Goal: Feedback & Contribution: Contribute content

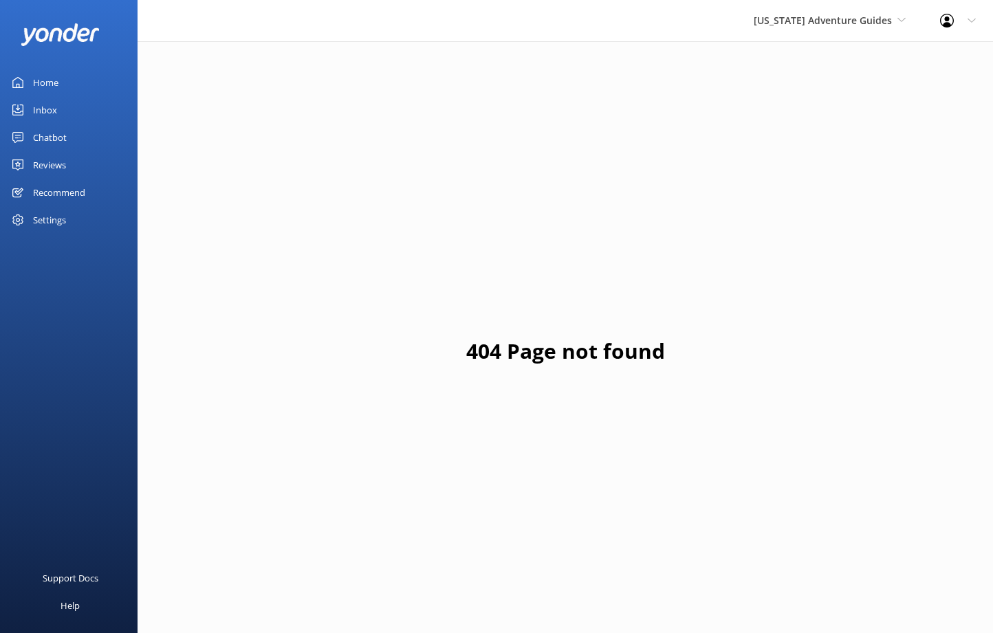
click at [52, 86] on div "Home" at bounding box center [45, 83] width 25 height 28
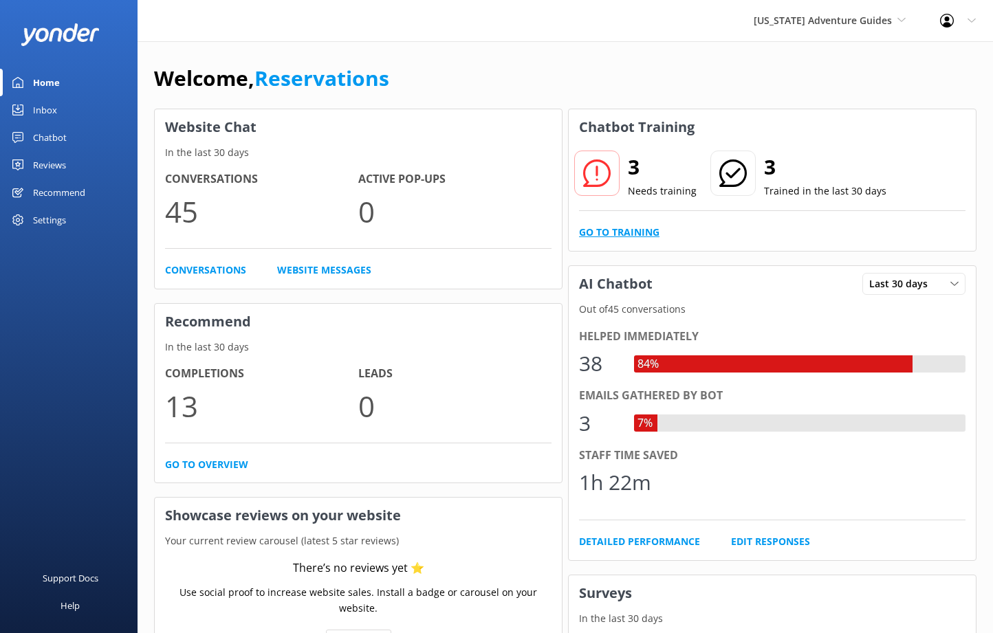
click at [641, 230] on link "Go to Training" at bounding box center [619, 232] width 80 height 15
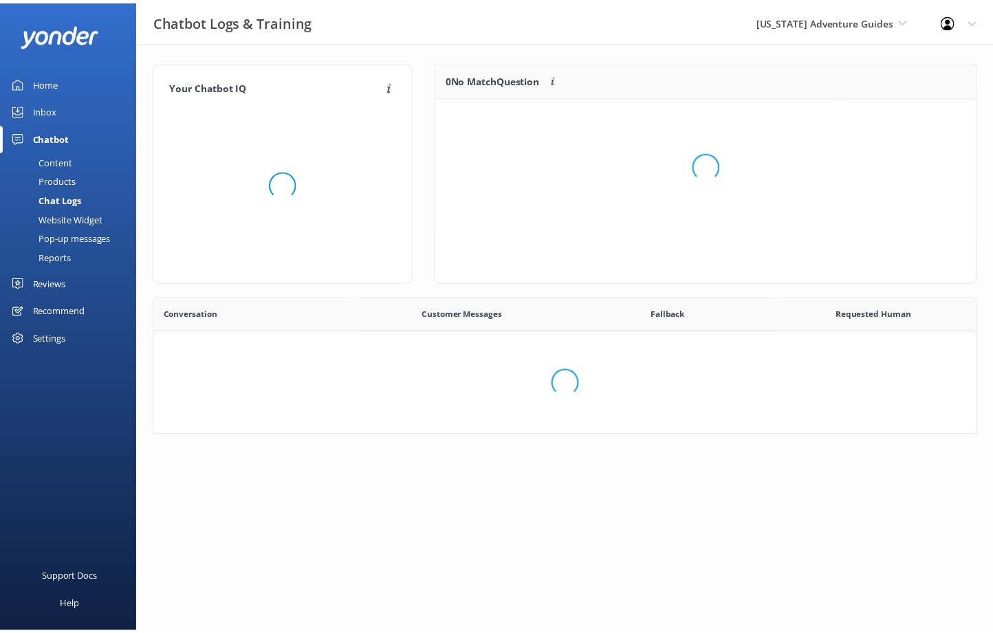
scroll to position [472, 811]
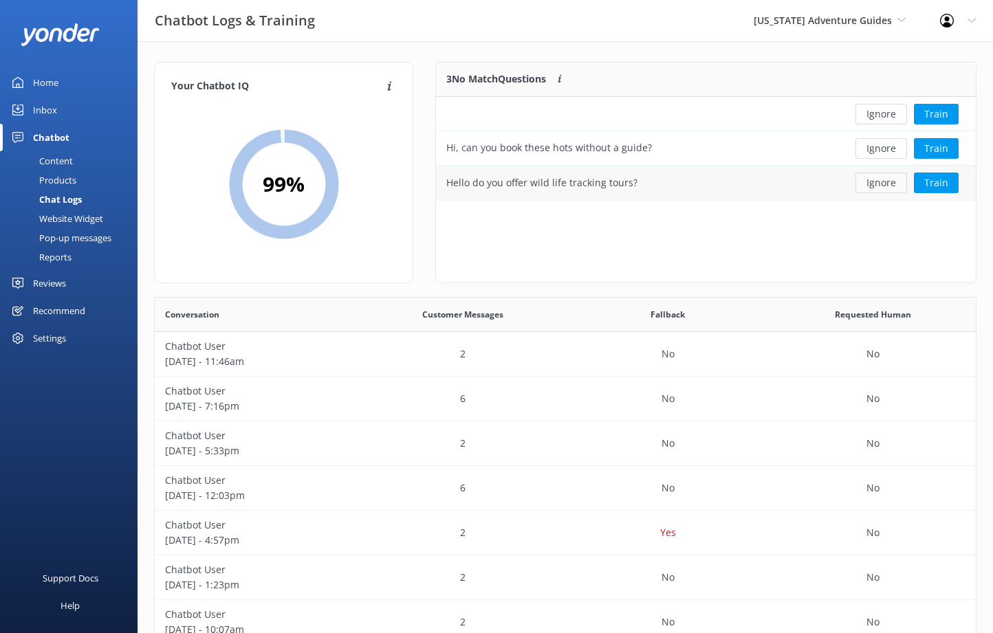
click at [892, 181] on button "Ignore" at bounding box center [881, 183] width 52 height 21
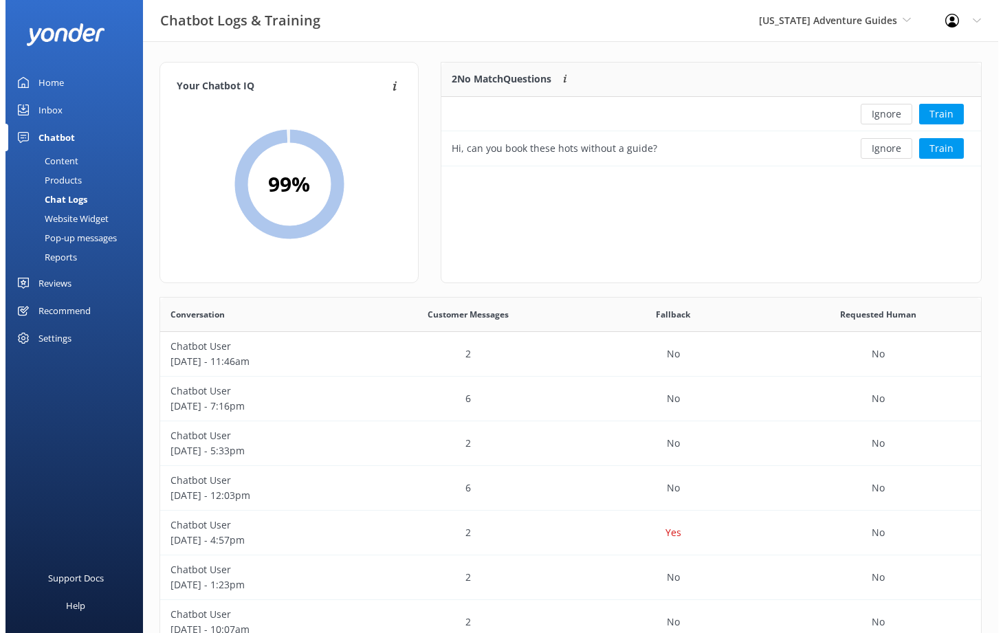
scroll to position [94, 529]
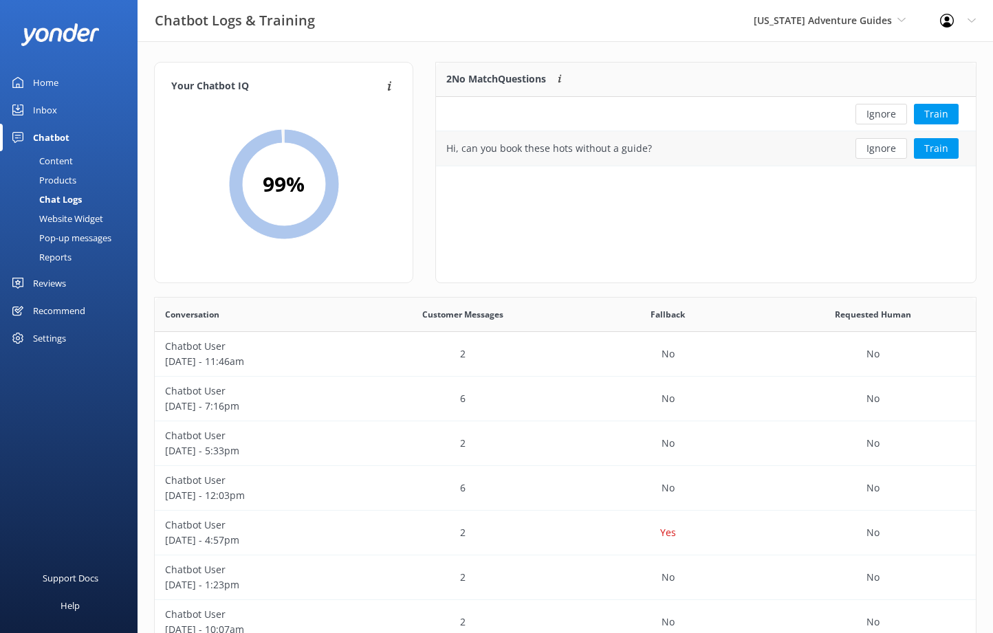
click at [800, 144] on div "Hi, can you book these hots without a guide?" at bounding box center [637, 148] width 402 height 34
click at [943, 143] on button "Train" at bounding box center [936, 148] width 45 height 21
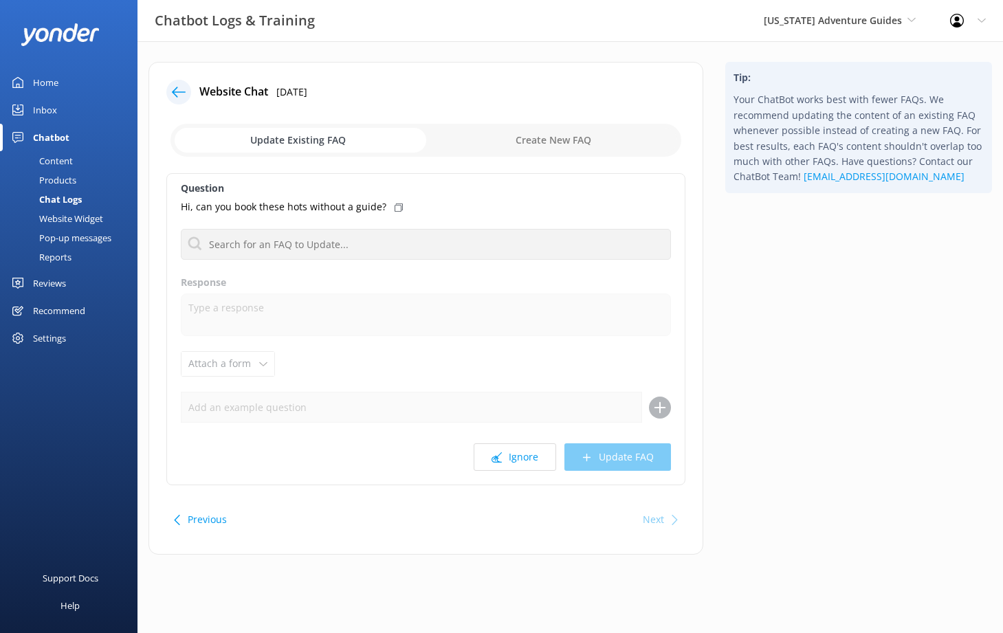
click at [503, 133] on input "checkbox" at bounding box center [426, 140] width 511 height 33
checkbox input "true"
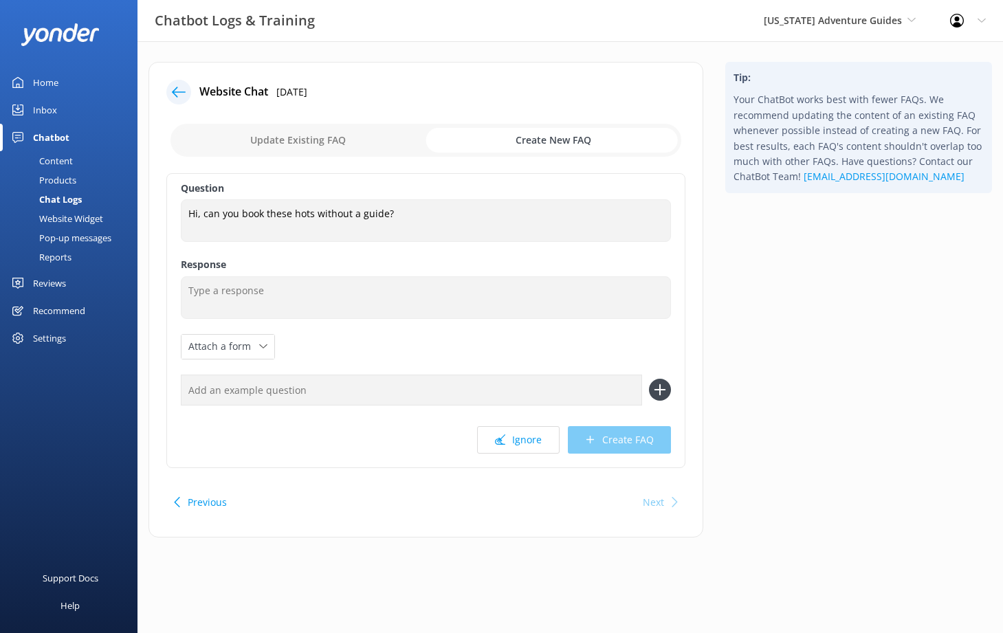
click at [339, 391] on input "text" at bounding box center [411, 390] width 461 height 31
type input "All hut trips are guided. We do not offer non-guided options."
click at [259, 394] on input "All hut trips are guided. We do not offer non-guided options." at bounding box center [411, 390] width 461 height 31
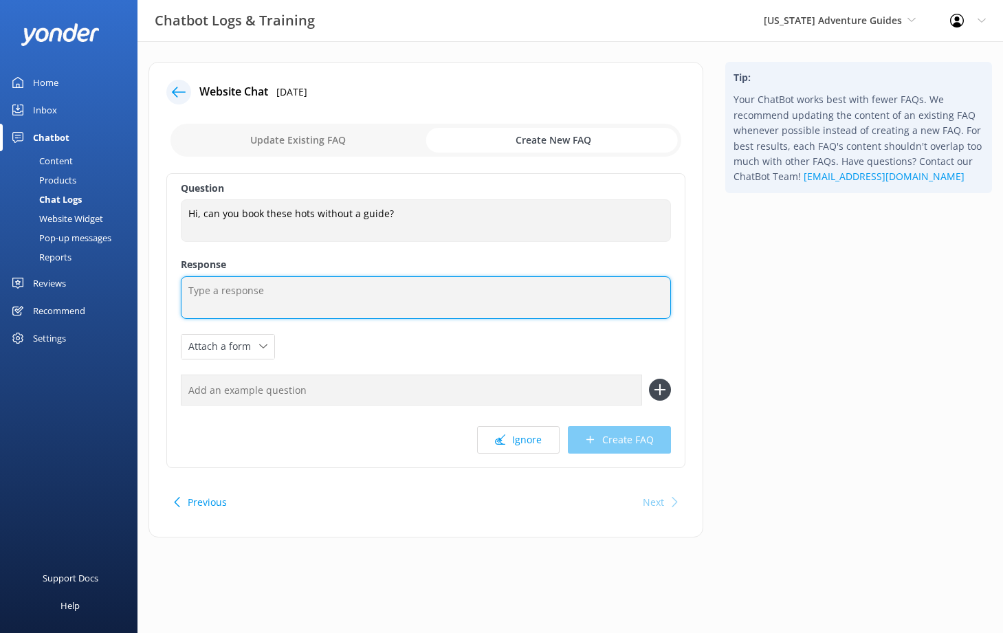
click at [386, 307] on textarea at bounding box center [426, 297] width 490 height 43
paste textarea "All hut trips are guided. We do not offer non-guided options."
type textarea "All hut trips are guided. We do not offer non-guided options."
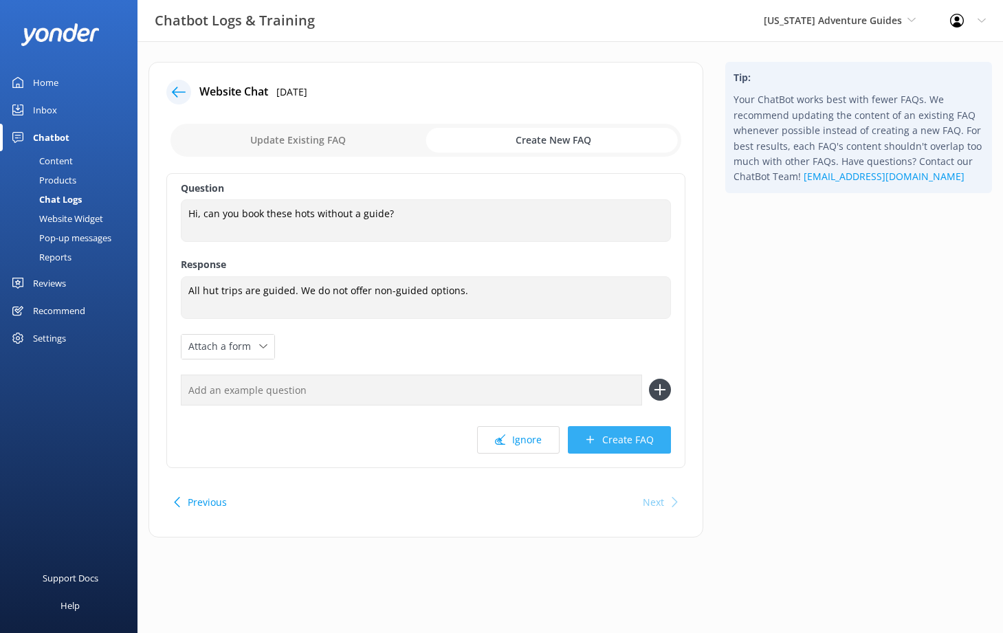
click at [646, 440] on button "Create FAQ" at bounding box center [619, 440] width 103 height 28
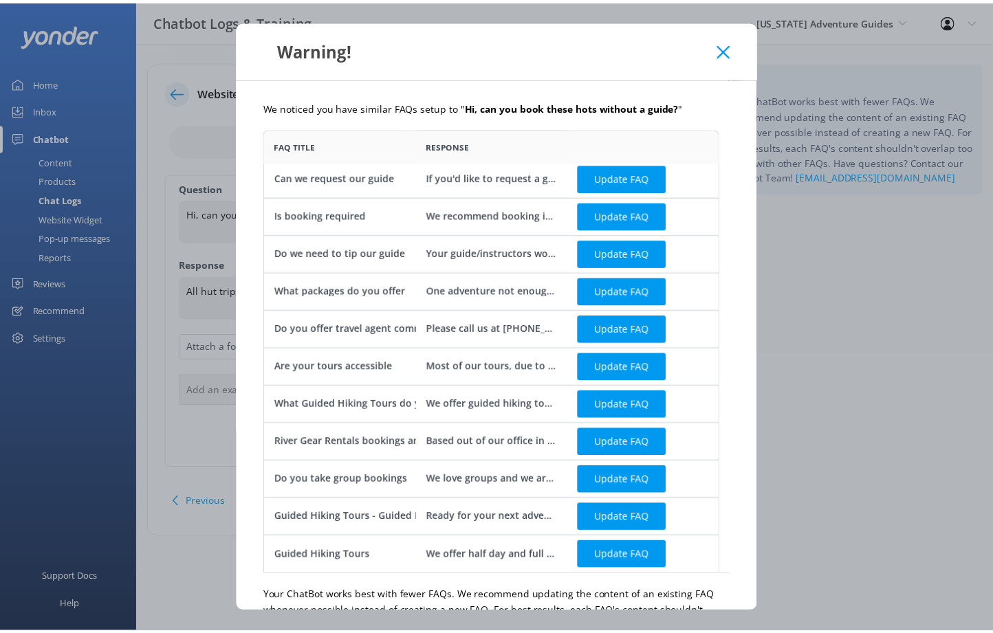
scroll to position [85, 0]
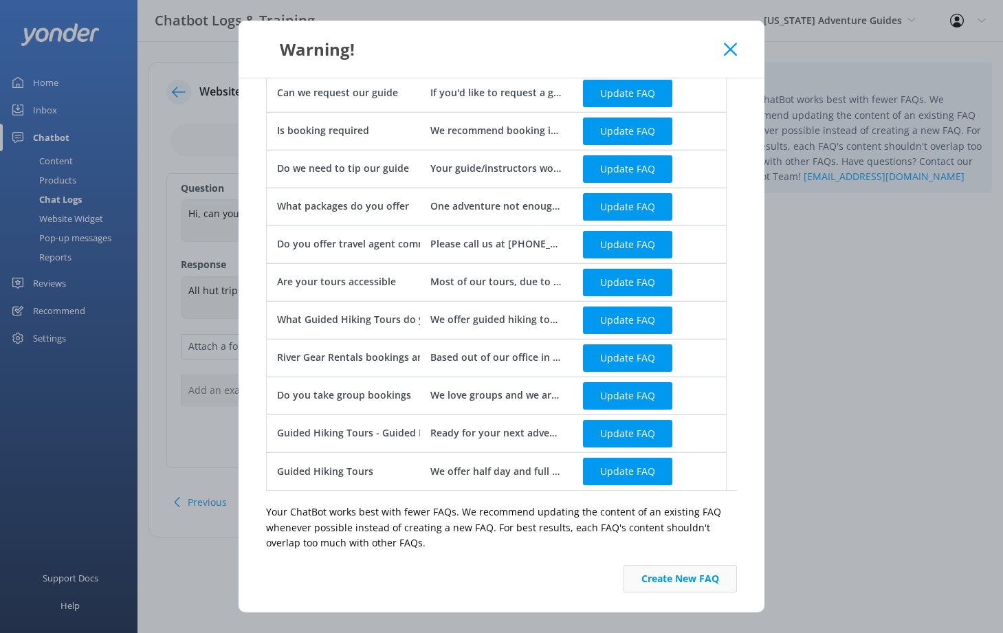
click at [677, 583] on button "Create New FAQ" at bounding box center [680, 579] width 113 height 28
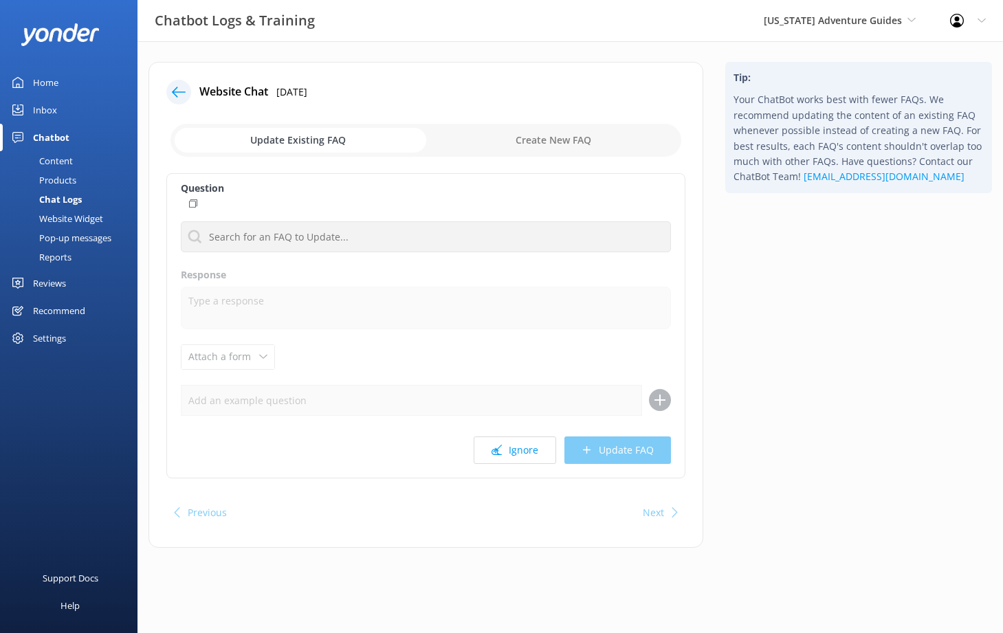
click at [51, 158] on div "Content" at bounding box center [40, 160] width 65 height 19
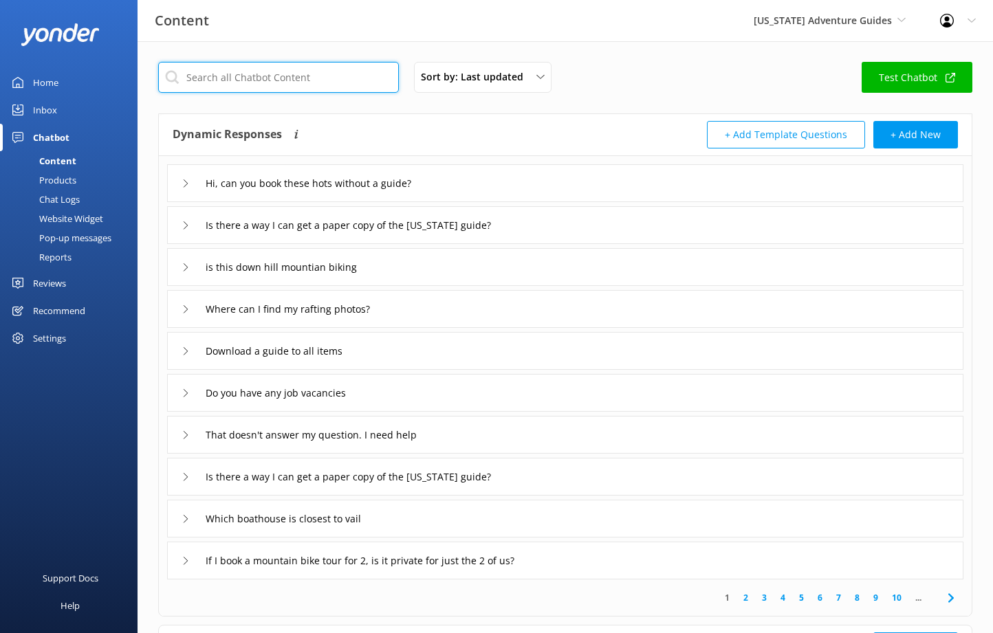
click at [341, 78] on input "text" at bounding box center [278, 77] width 241 height 31
paste input "Yes, river rafting trips are often categorized by levels or classes, ranging fr…"
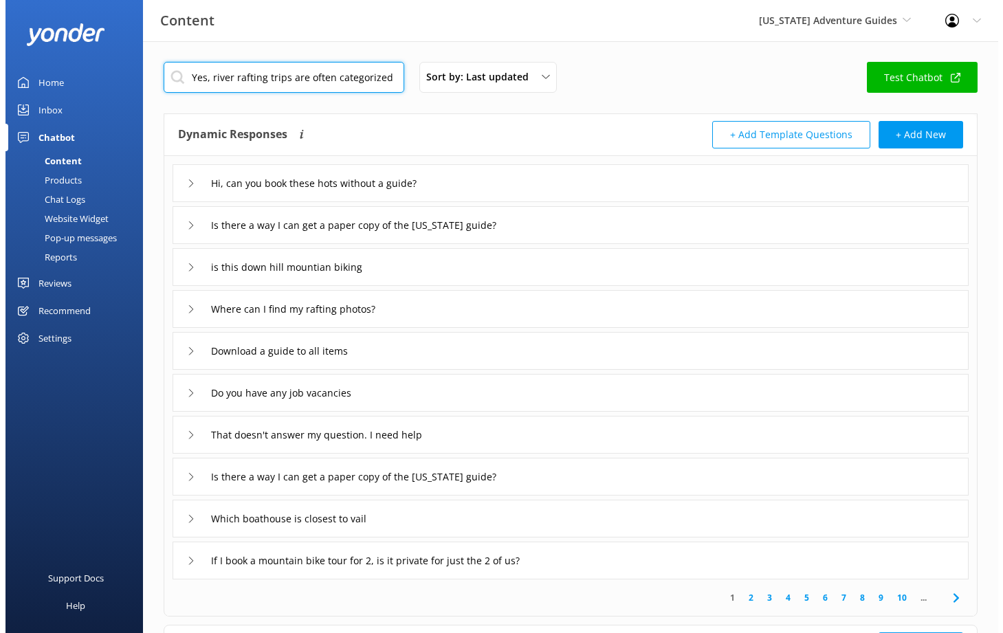
scroll to position [0, 811]
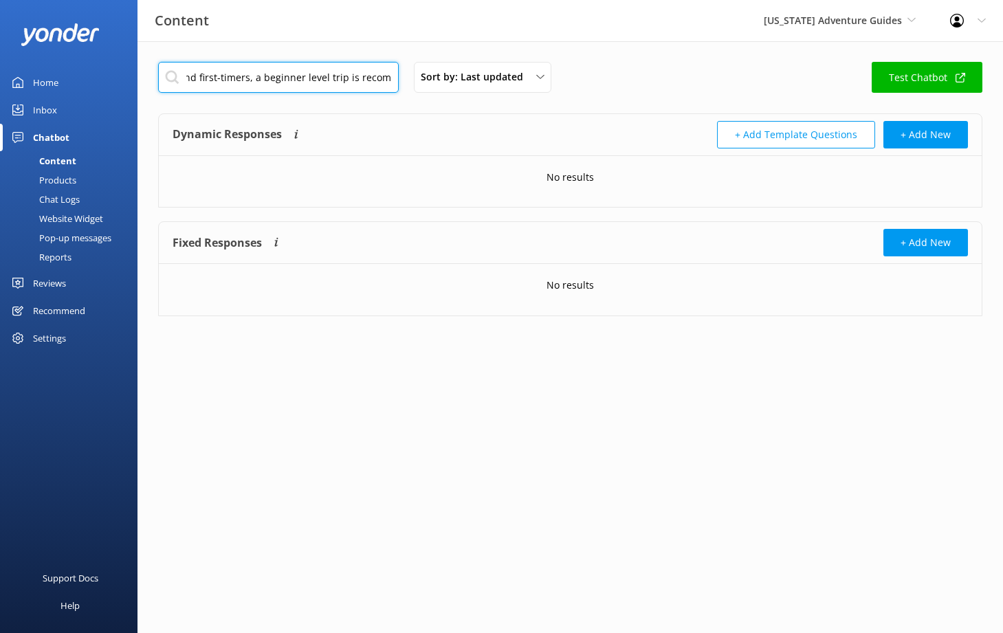
type input "Yes, river rafting trips are often categorized by levels or classes, ranging fr…"
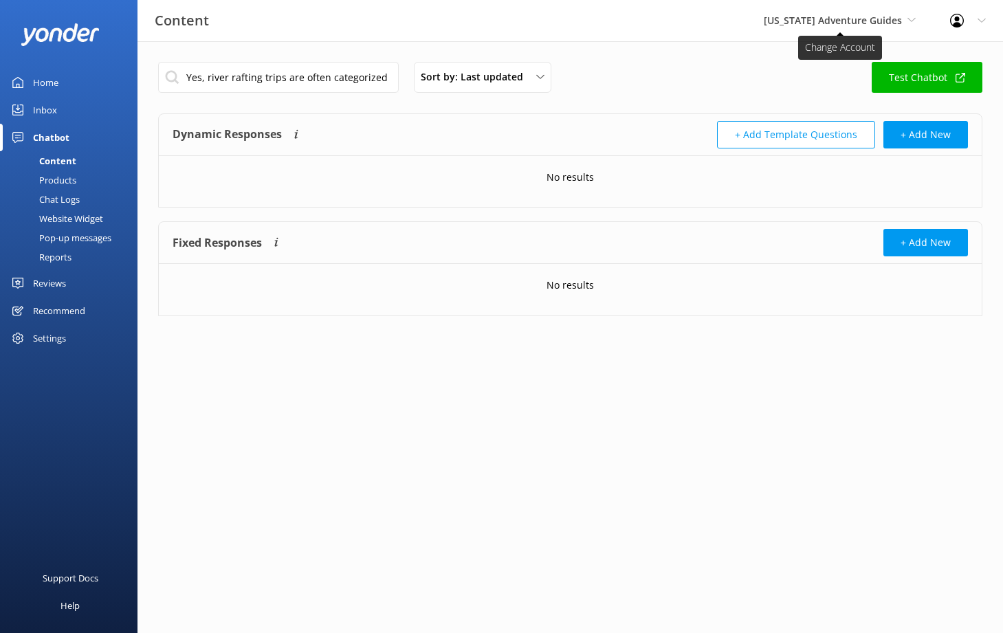
click at [862, 21] on span "[US_STATE] Adventure Guides" at bounding box center [833, 20] width 138 height 13
click at [824, 88] on link "[US_STATE] Rafting Company" at bounding box center [816, 90] width 138 height 33
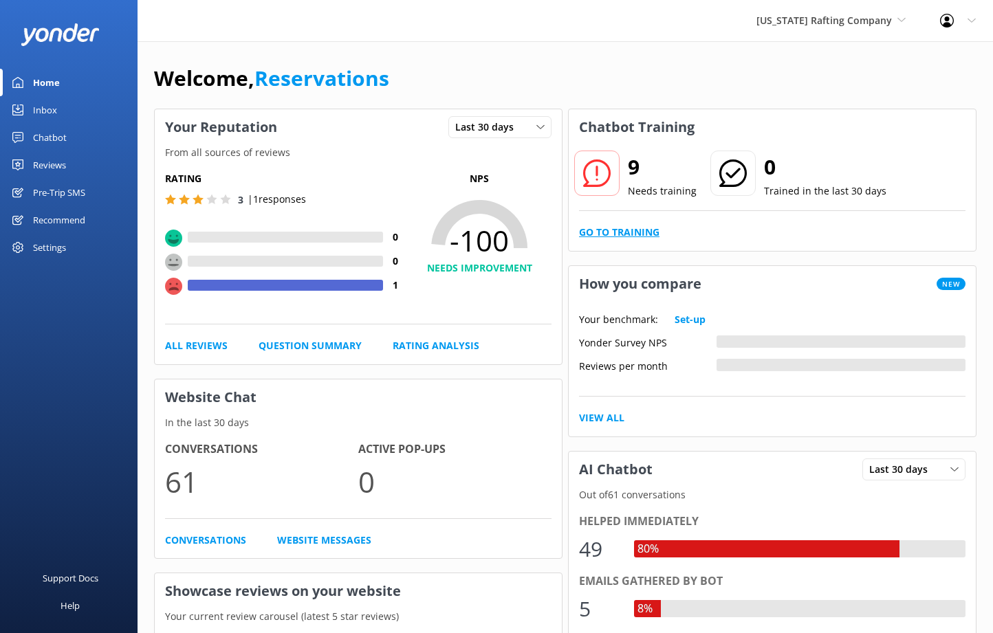
click at [607, 236] on link "Go to Training" at bounding box center [619, 232] width 80 height 15
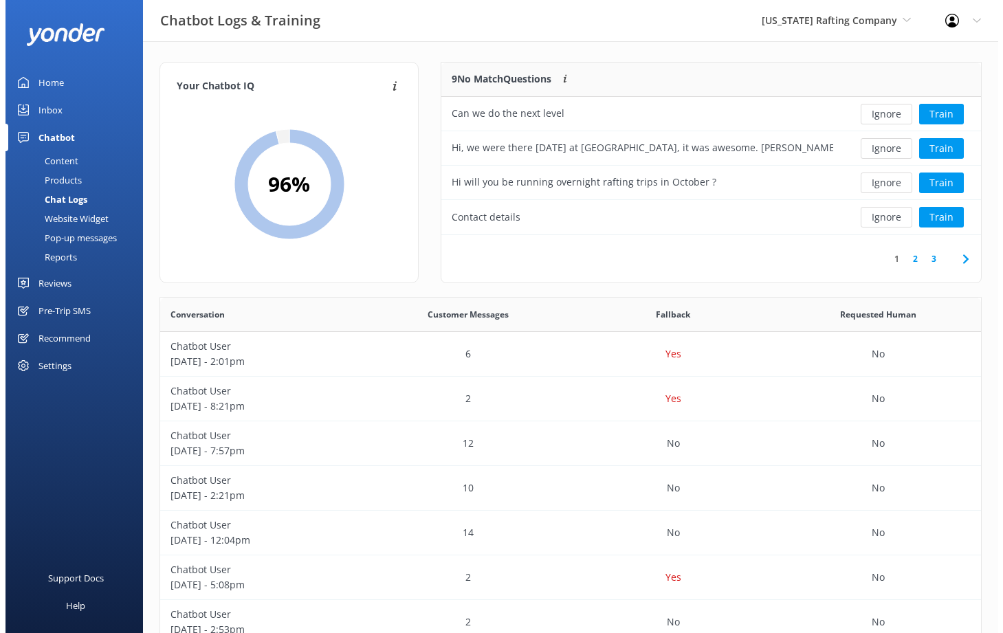
scroll to position [11, 11]
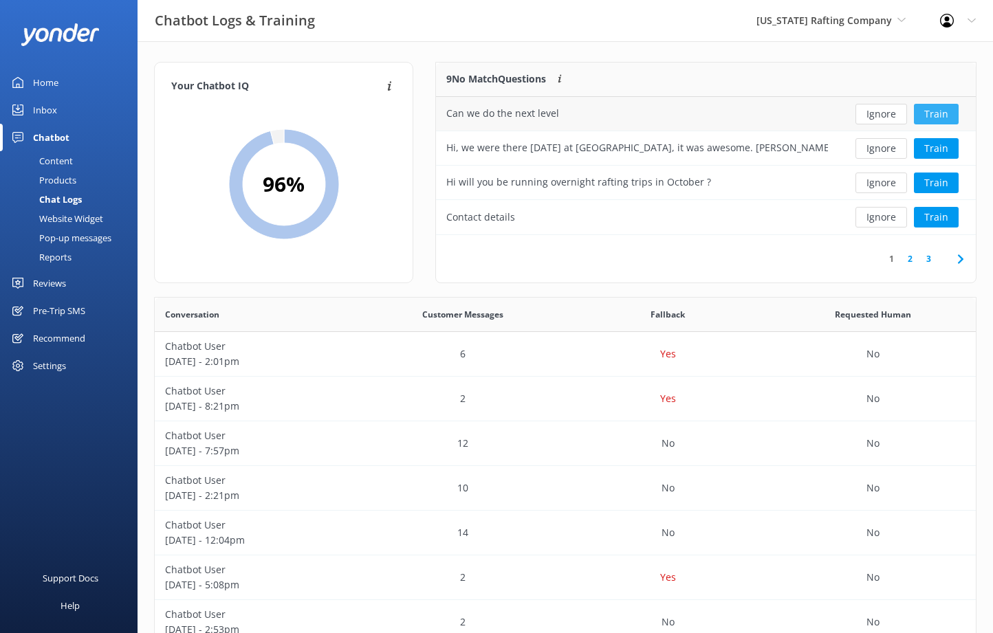
click at [934, 119] on button "Train" at bounding box center [936, 114] width 45 height 21
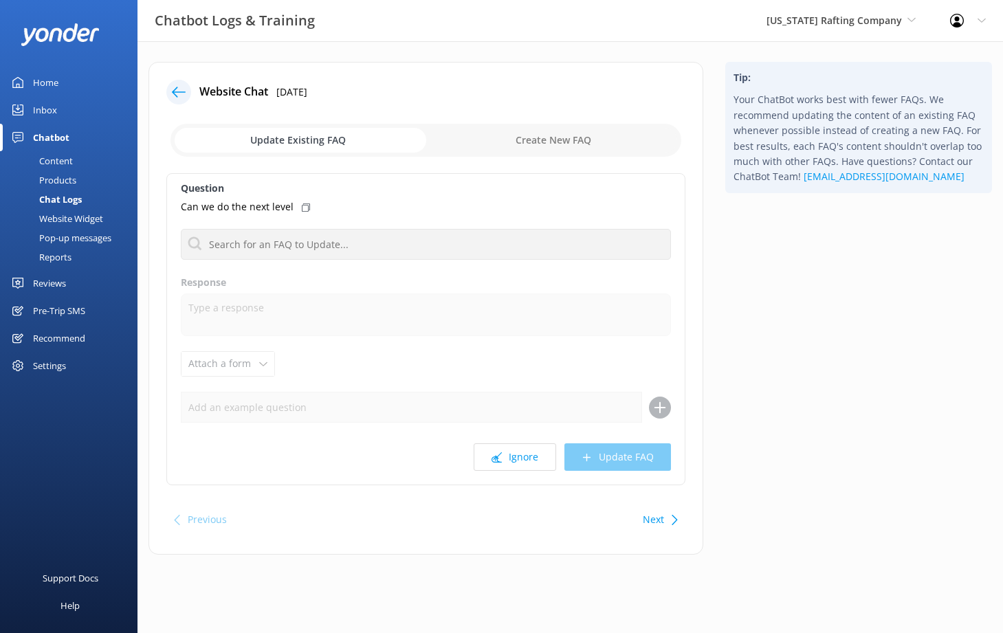
click at [523, 146] on input "checkbox" at bounding box center [426, 140] width 511 height 33
checkbox input "true"
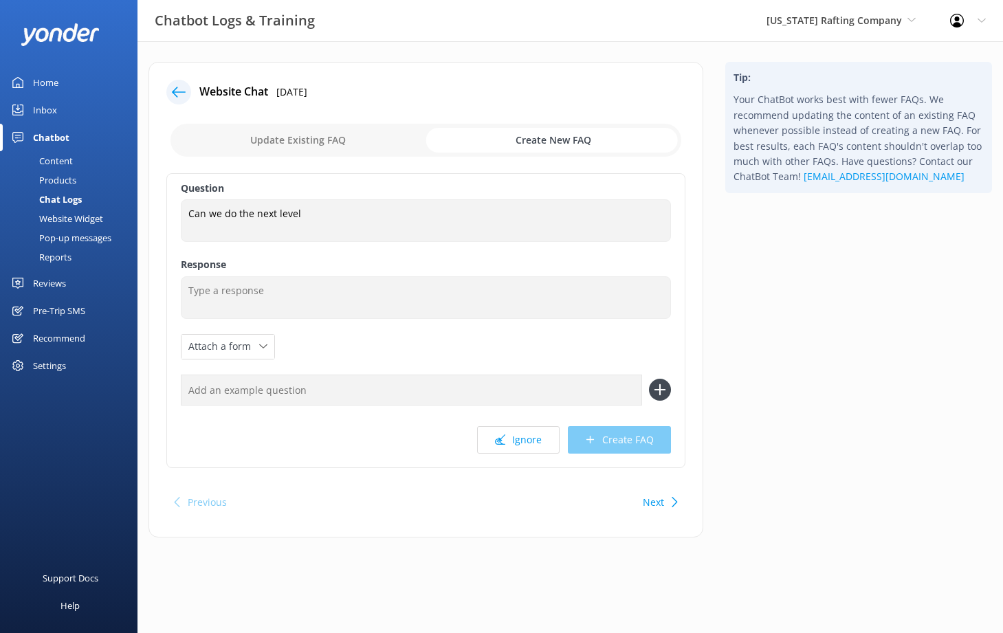
click at [307, 388] on input "text" at bounding box center [411, 390] width 461 height 31
click at [263, 382] on input "No prior experience is required for our beginner, intermediate, Blue River or […" at bounding box center [411, 390] width 461 height 31
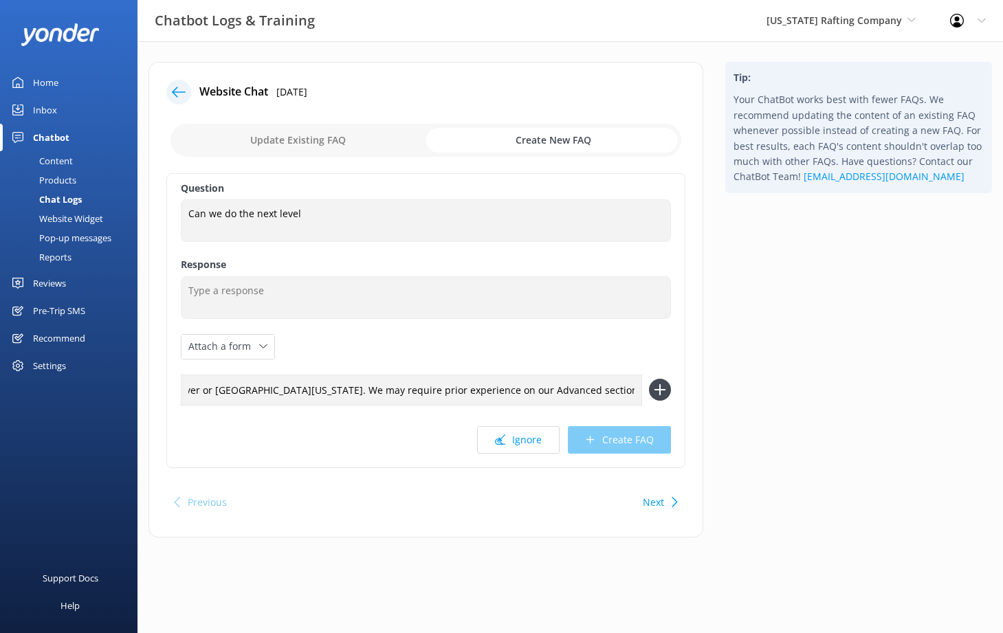
type input "No prior experience is required for our beginner, intermediate, Blue River or […"
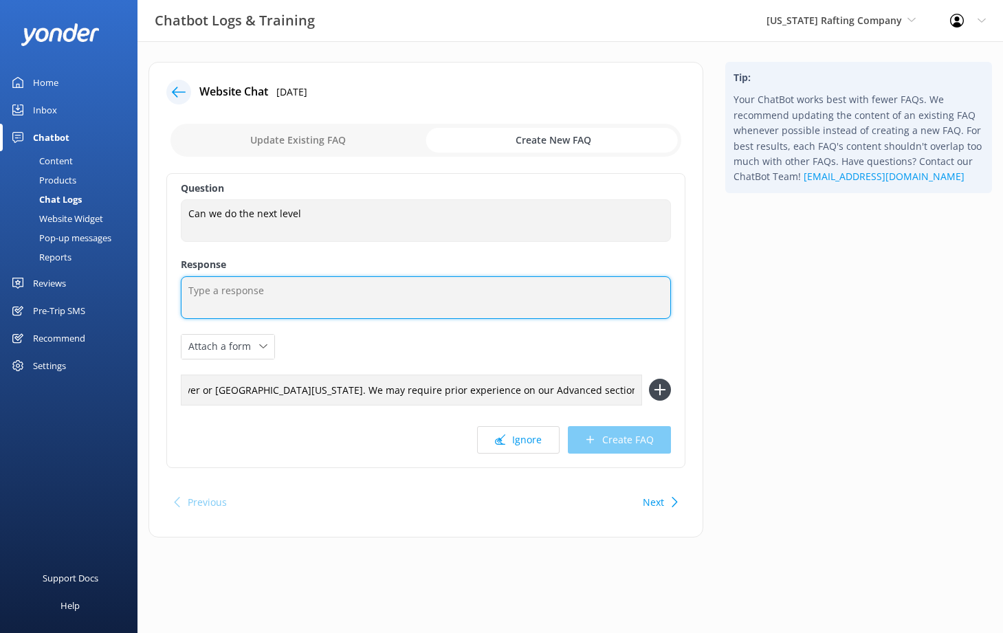
scroll to position [0, 0]
click at [279, 287] on textarea at bounding box center [426, 297] width 490 height 43
paste textarea "No prior experience is required for our beginner, intermediate, Blue River or […"
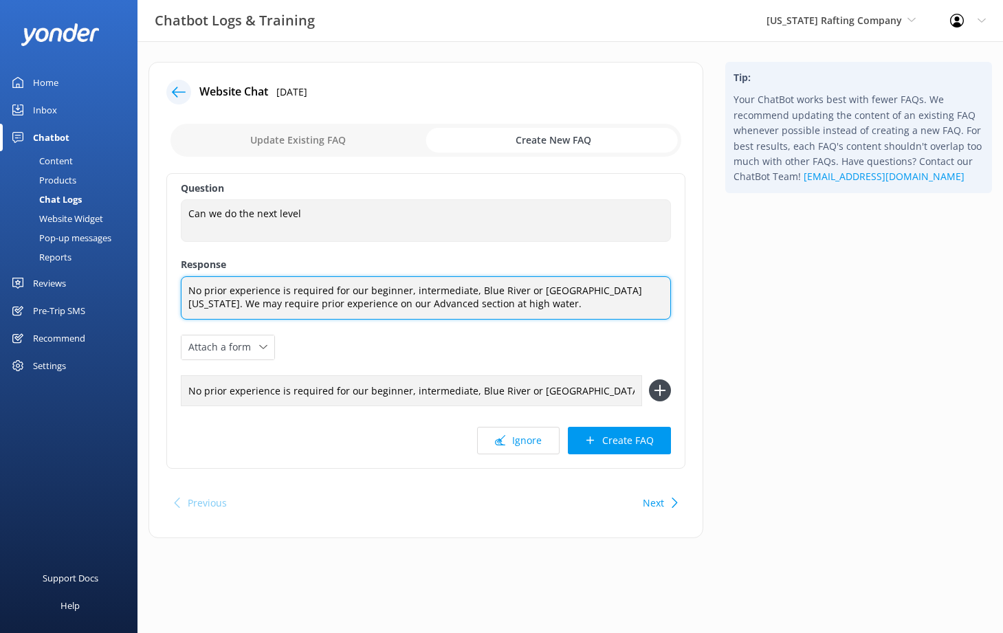
type textarea "No prior experience is required for our beginner, intermediate, Blue River or […"
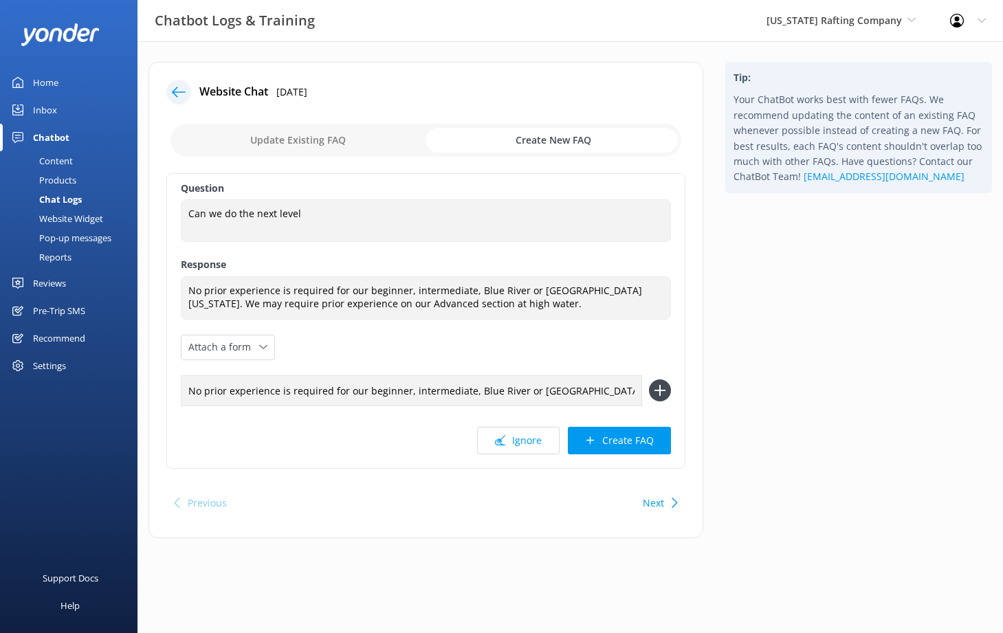
click at [296, 389] on input "No prior experience is required for our beginner, intermediate, Blue River or […" at bounding box center [411, 390] width 461 height 31
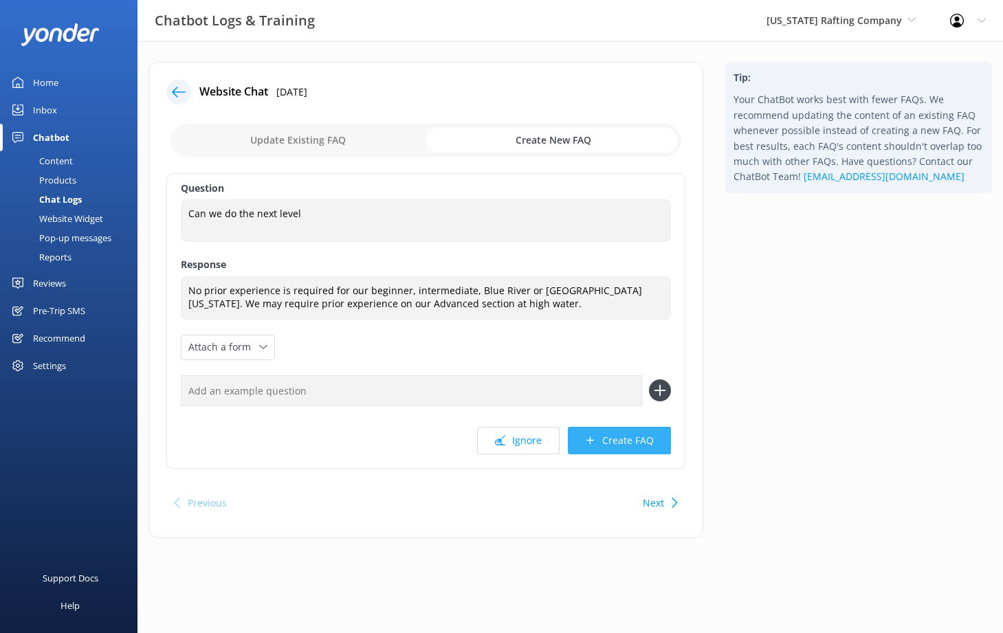
click at [625, 443] on button "Create FAQ" at bounding box center [619, 441] width 103 height 28
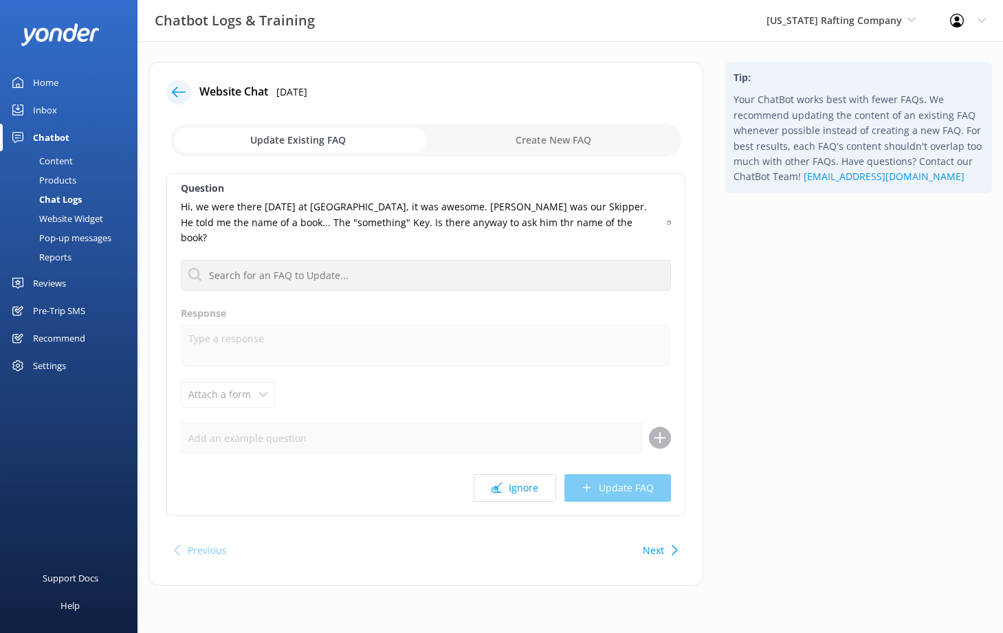
click at [519, 149] on input "checkbox" at bounding box center [426, 140] width 511 height 33
checkbox input "true"
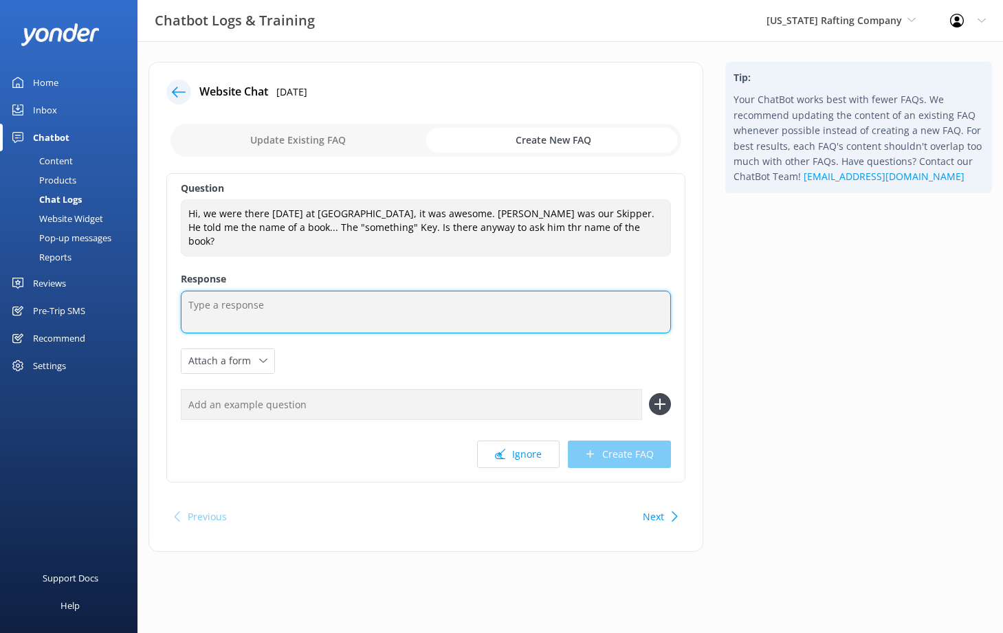
click at [393, 307] on textarea at bounding box center [426, 312] width 490 height 43
click at [298, 296] on textarea "Please contact our office and we'd be happy to ask." at bounding box center [426, 312] width 490 height 43
type textarea "Please contact our office with your name and trip date and we'd be happy to ask."
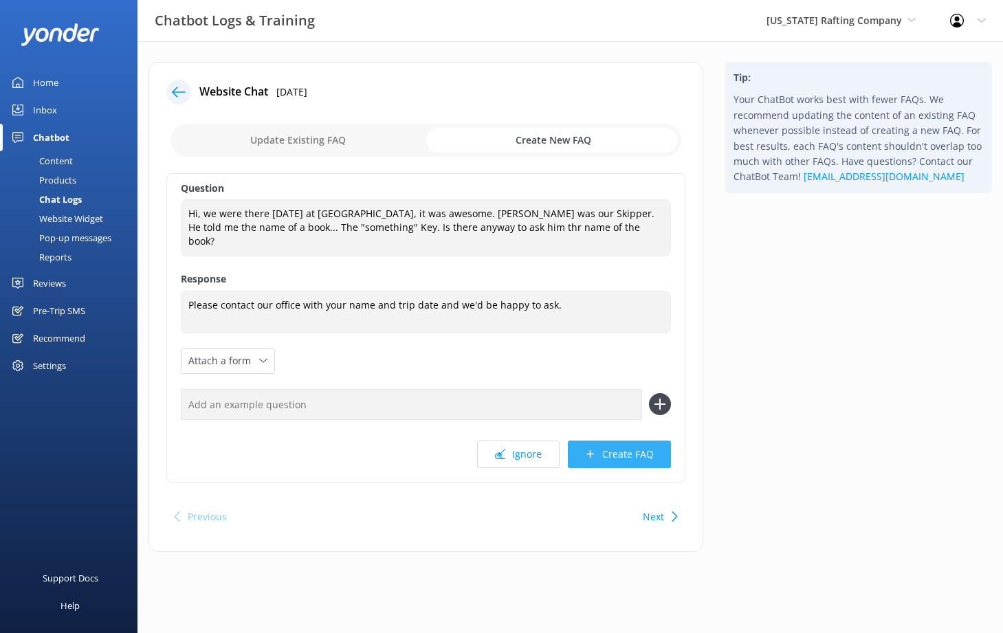
click at [635, 441] on button "Create FAQ" at bounding box center [619, 455] width 103 height 28
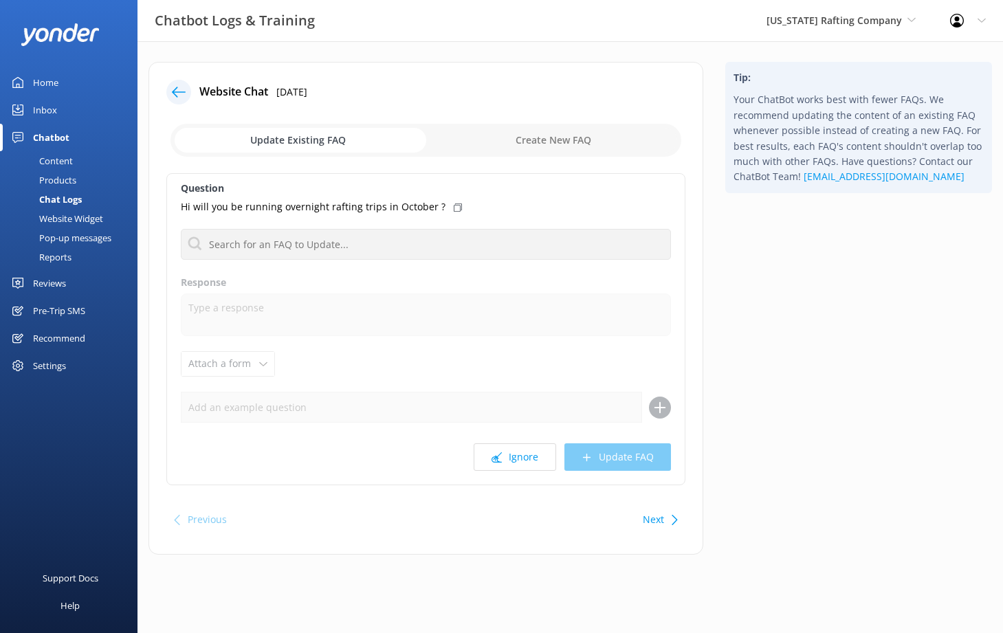
click at [529, 143] on input "checkbox" at bounding box center [426, 140] width 511 height 33
checkbox input "true"
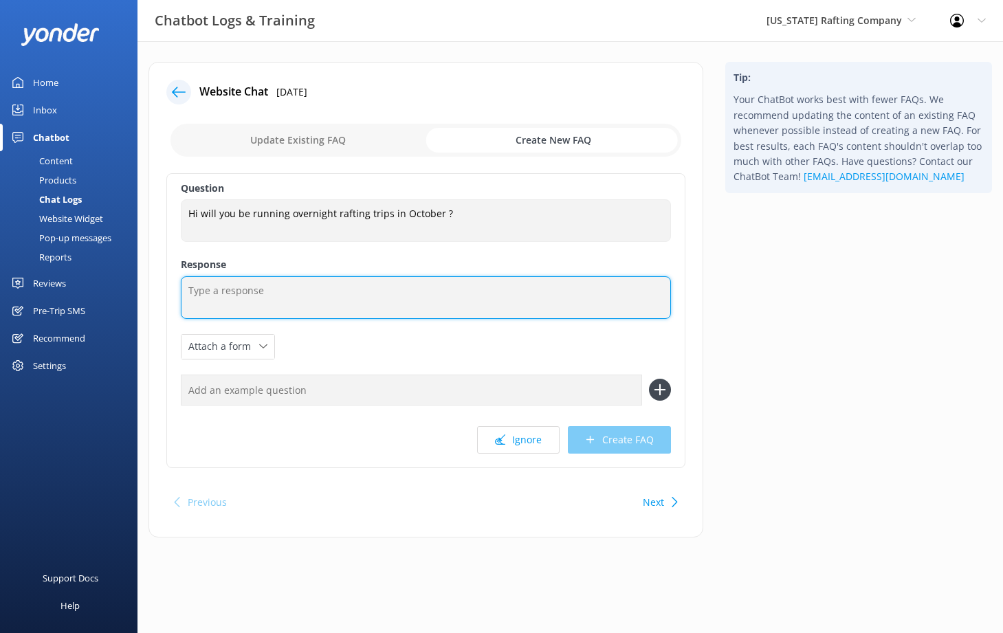
click at [413, 303] on textarea at bounding box center [426, 297] width 490 height 43
type textarea "We will have wrapped up our rafting season in October."
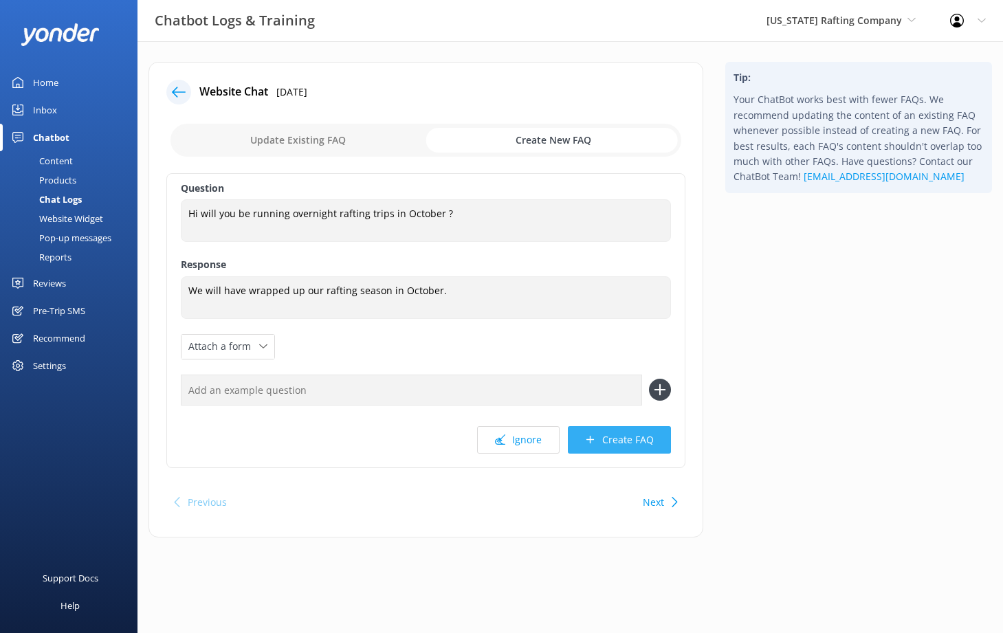
click at [602, 430] on button "Create FAQ" at bounding box center [619, 440] width 103 height 28
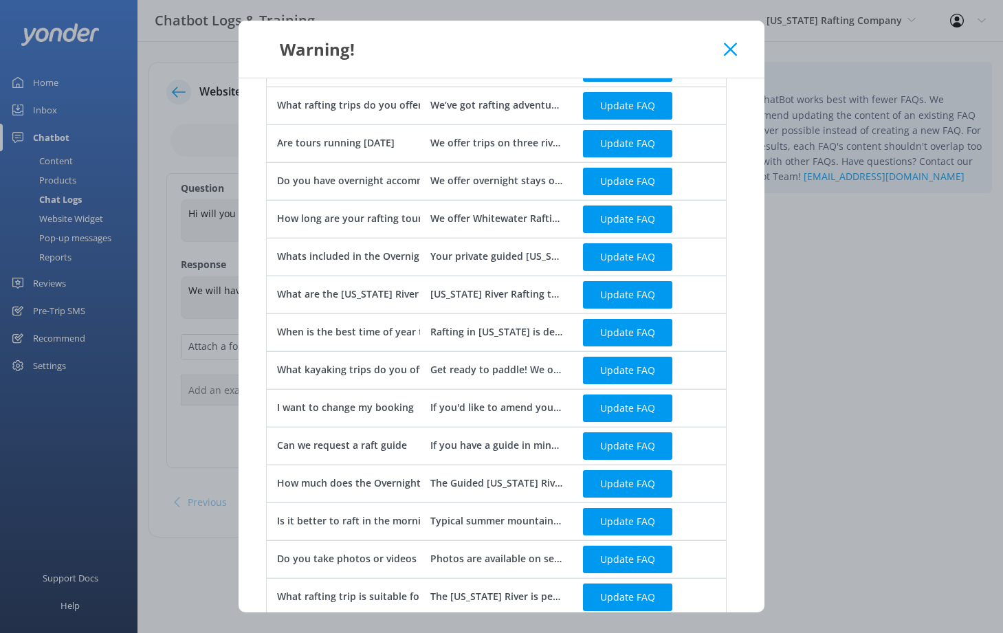
scroll to position [512, 0]
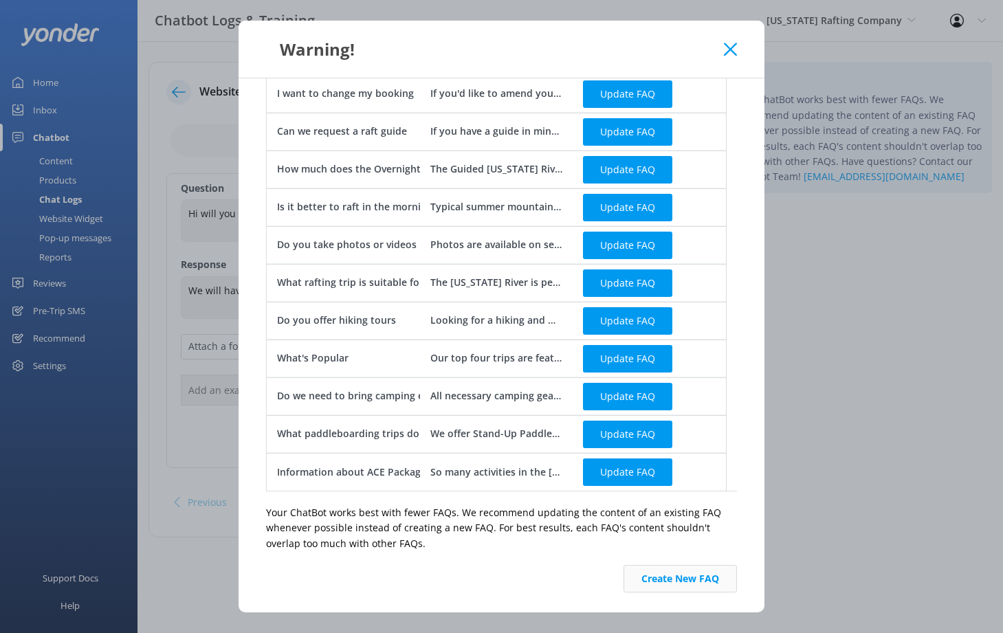
click at [689, 581] on button "Create New FAQ" at bounding box center [680, 579] width 113 height 28
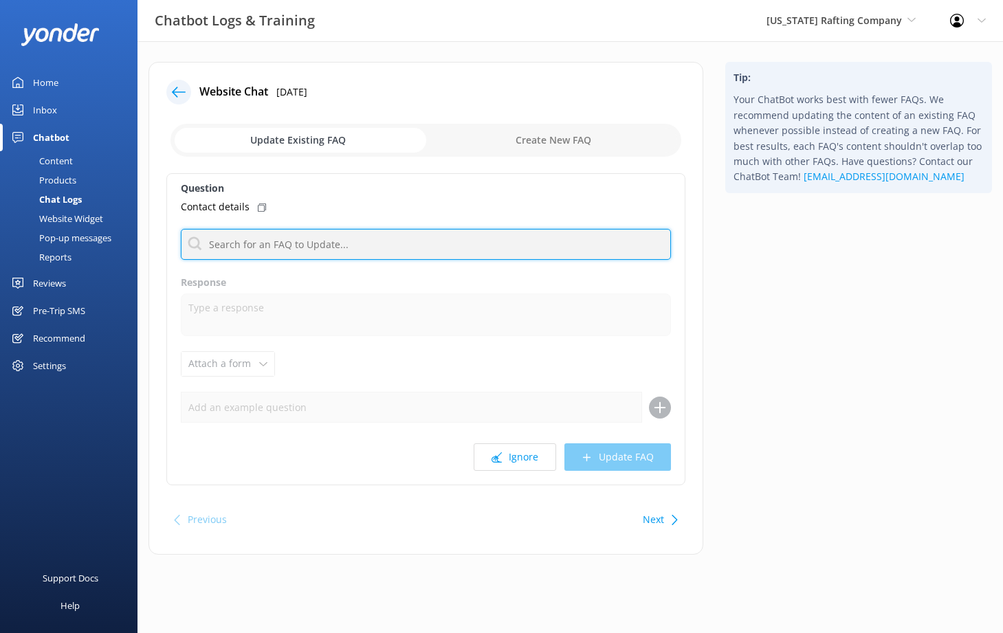
click at [417, 241] on input "text" at bounding box center [426, 244] width 490 height 31
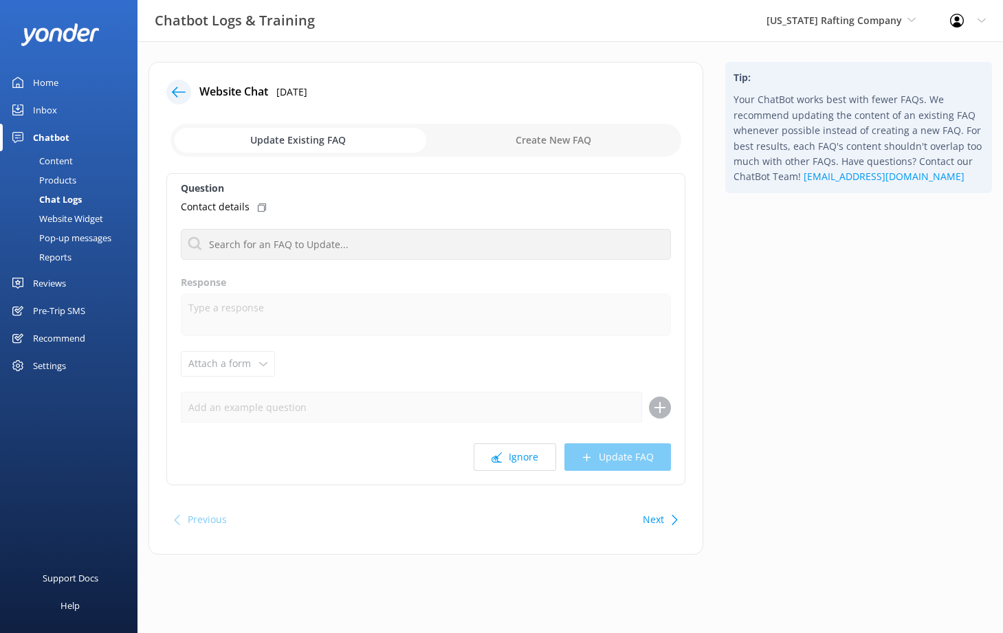
click at [488, 137] on input "checkbox" at bounding box center [426, 140] width 511 height 33
checkbox input "true"
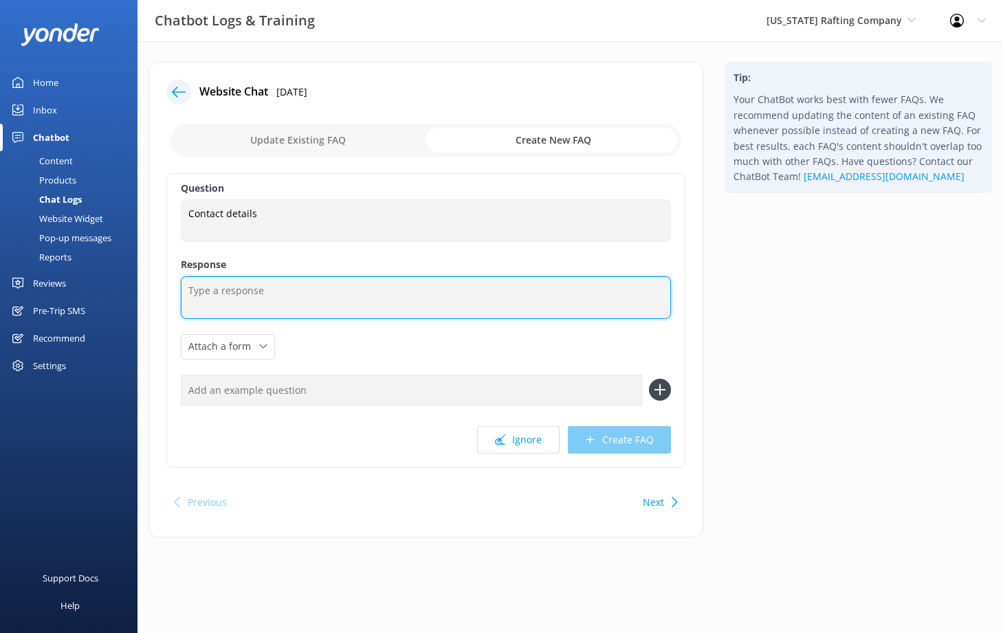
click at [393, 301] on textarea at bounding box center [426, 297] width 490 height 43
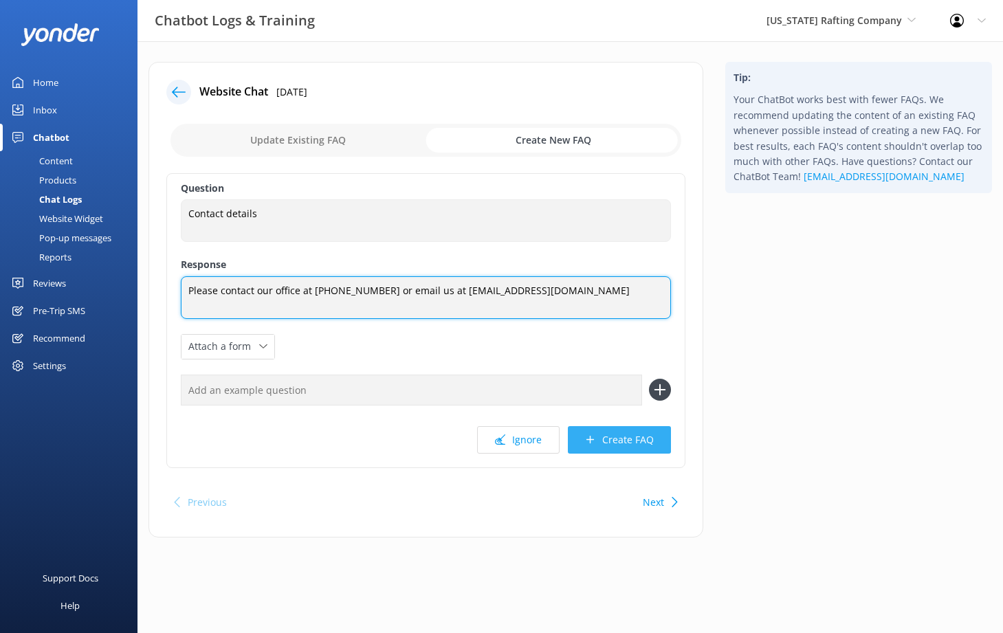
type textarea "Please contact our office at [PHONE_NUMBER] or email us at [EMAIL_ADDRESS][DOMA…"
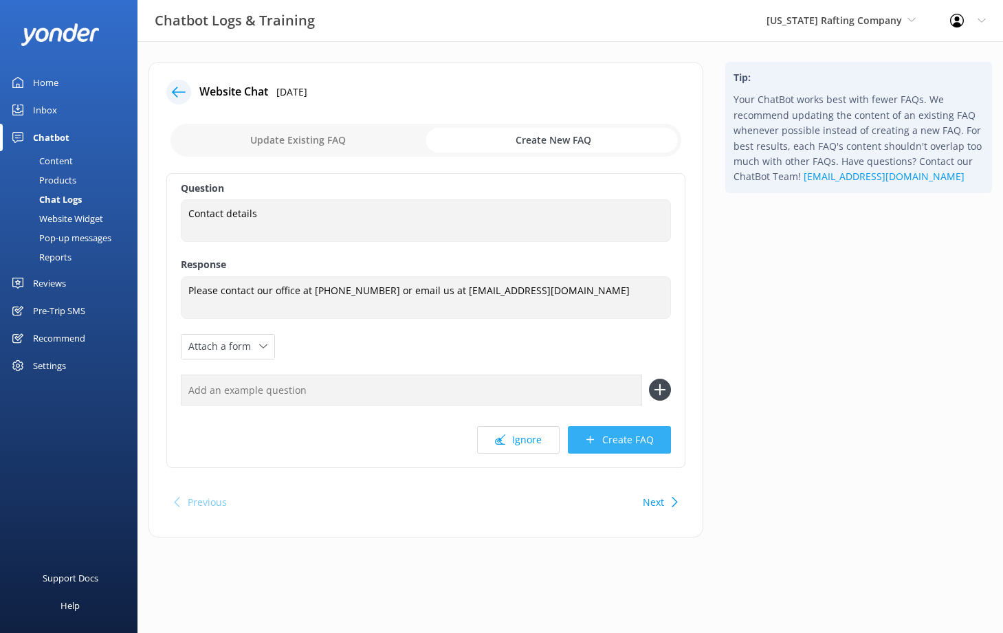
click at [596, 449] on button "Create FAQ" at bounding box center [619, 440] width 103 height 28
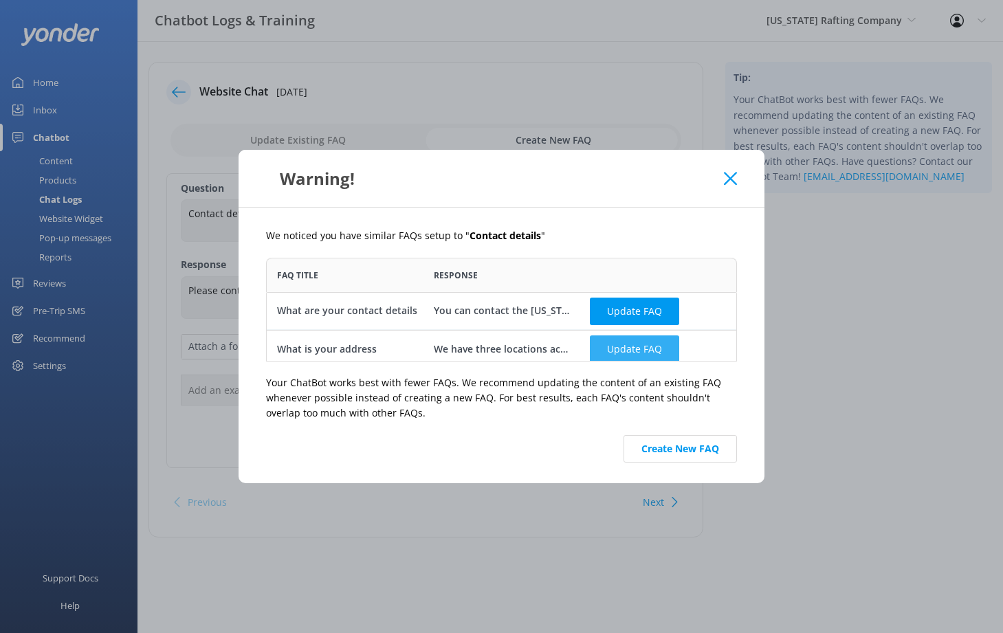
scroll to position [7, 0]
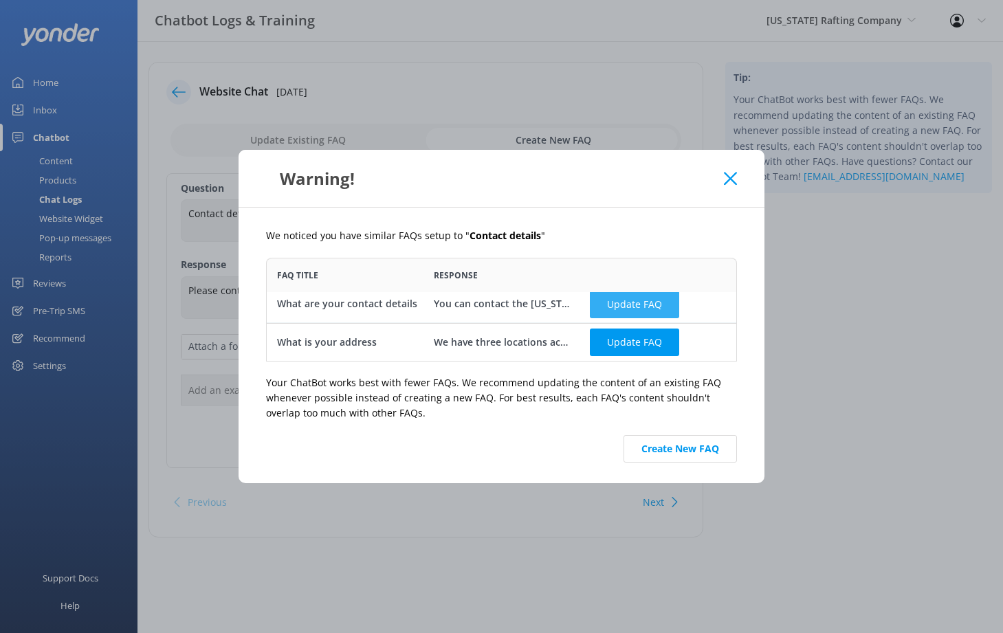
click at [624, 309] on button "Update FAQ" at bounding box center [634, 304] width 89 height 28
checkbox input "false"
type textarea "You can contact the [US_STATE] Rafting Company at [PHONE_NUMBER] or by emailing…"
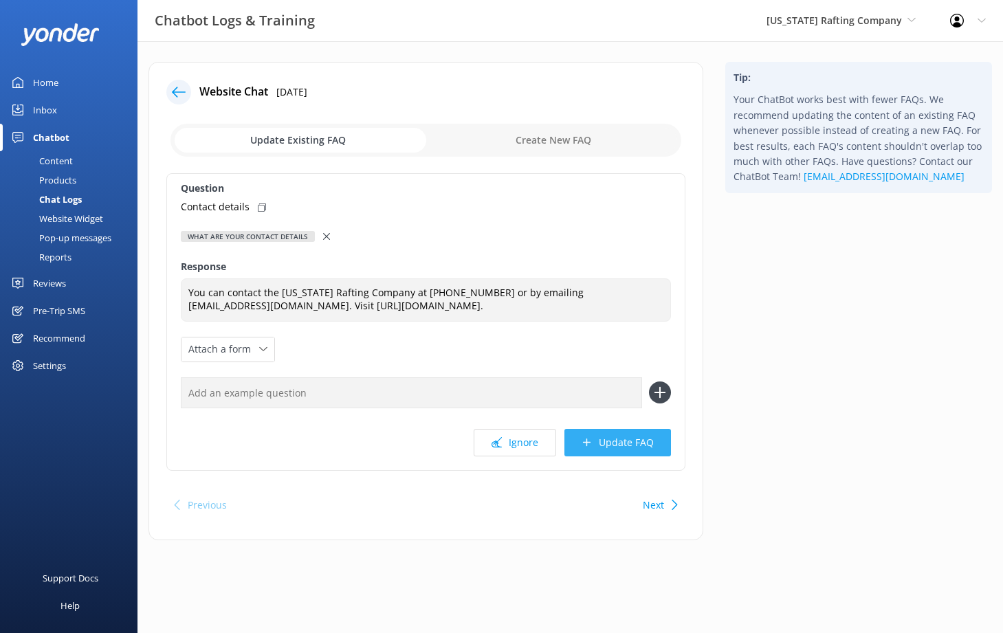
click at [637, 452] on button "Update FAQ" at bounding box center [618, 443] width 107 height 28
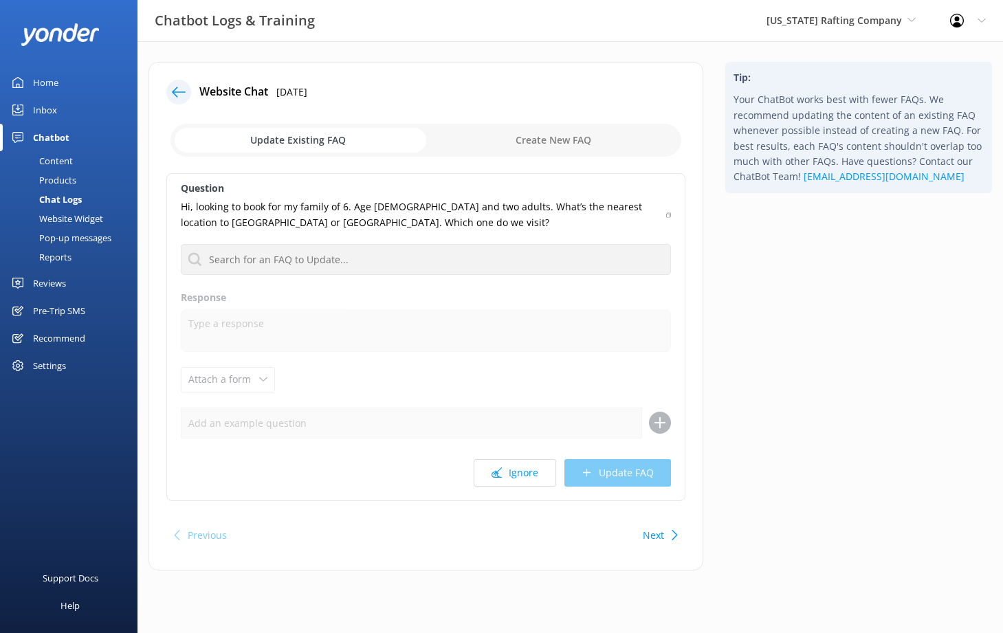
click at [545, 150] on input "checkbox" at bounding box center [426, 140] width 511 height 33
checkbox input "true"
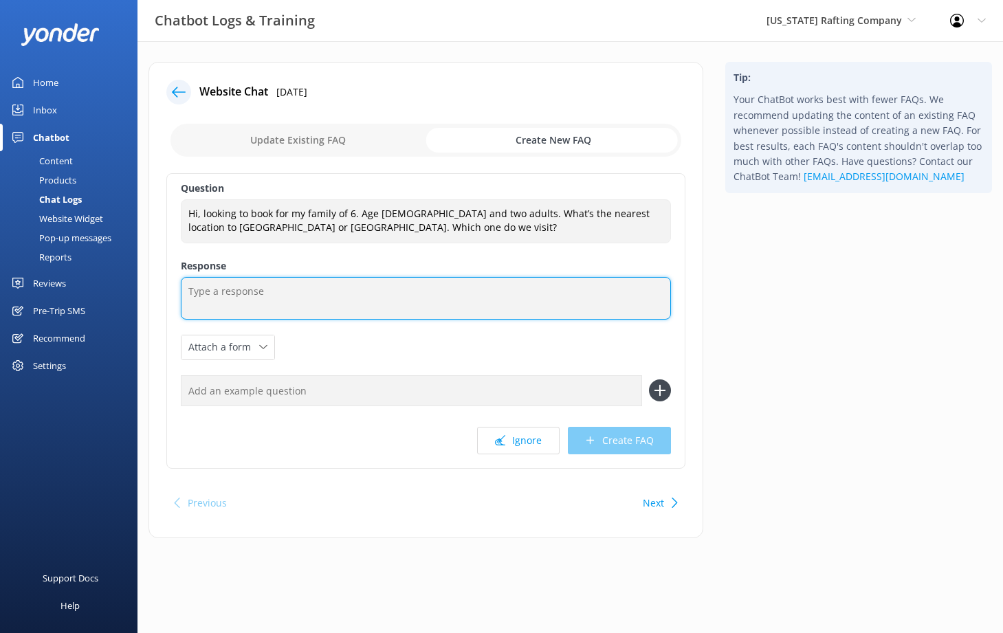
click at [454, 294] on textarea at bounding box center [426, 298] width 490 height 43
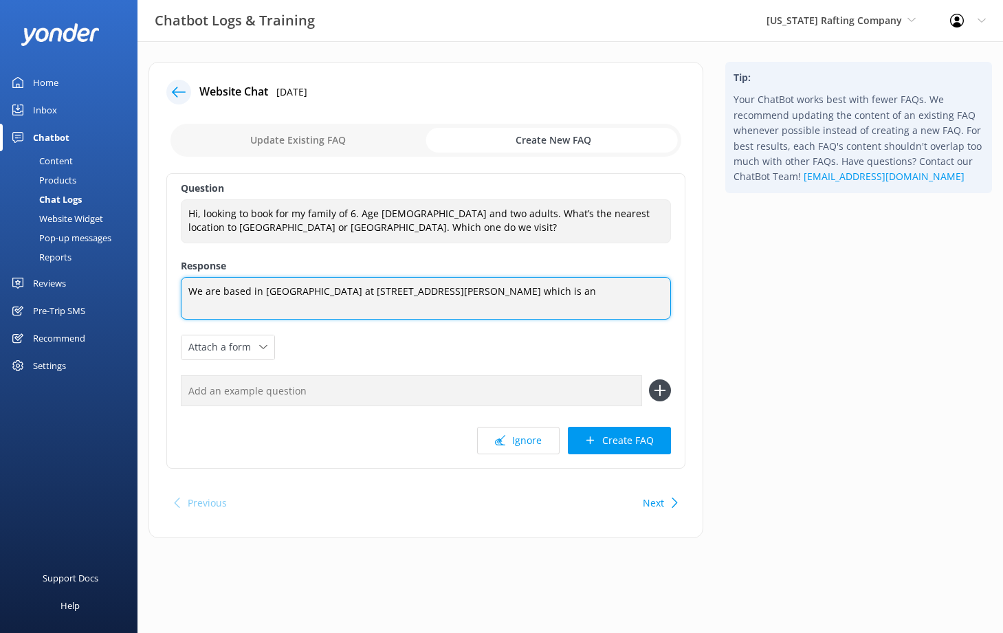
click at [417, 294] on textarea "We are based in [GEOGRAPHIC_DATA] at [STREET_ADDRESS][PERSON_NAME] which is an" at bounding box center [426, 298] width 490 height 43
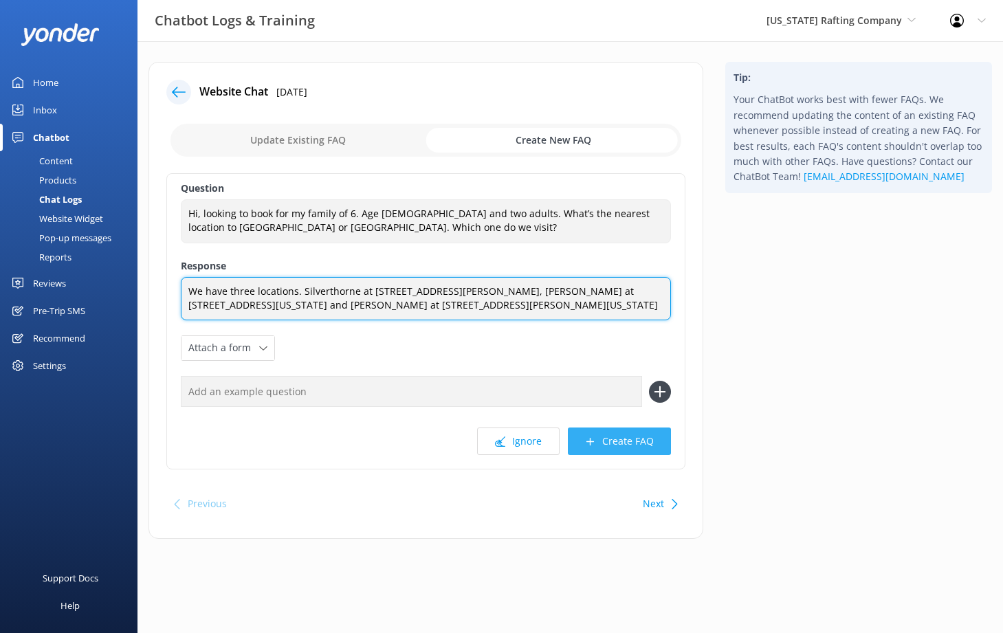
type textarea "We have three locations. Silverthorne at [STREET_ADDRESS][PERSON_NAME], [PERSON…"
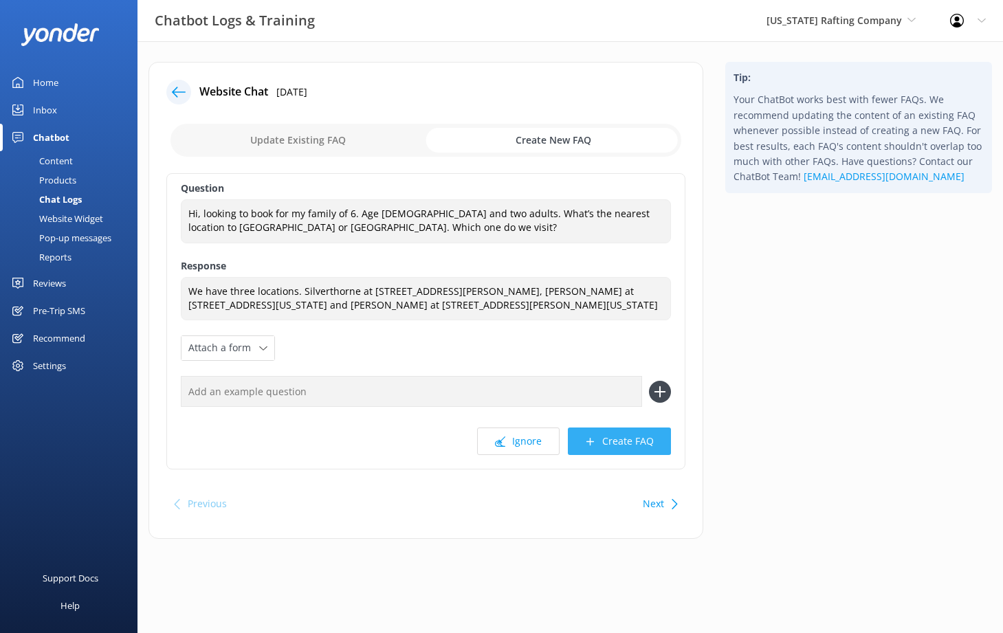
click at [637, 449] on button "Create FAQ" at bounding box center [619, 442] width 103 height 28
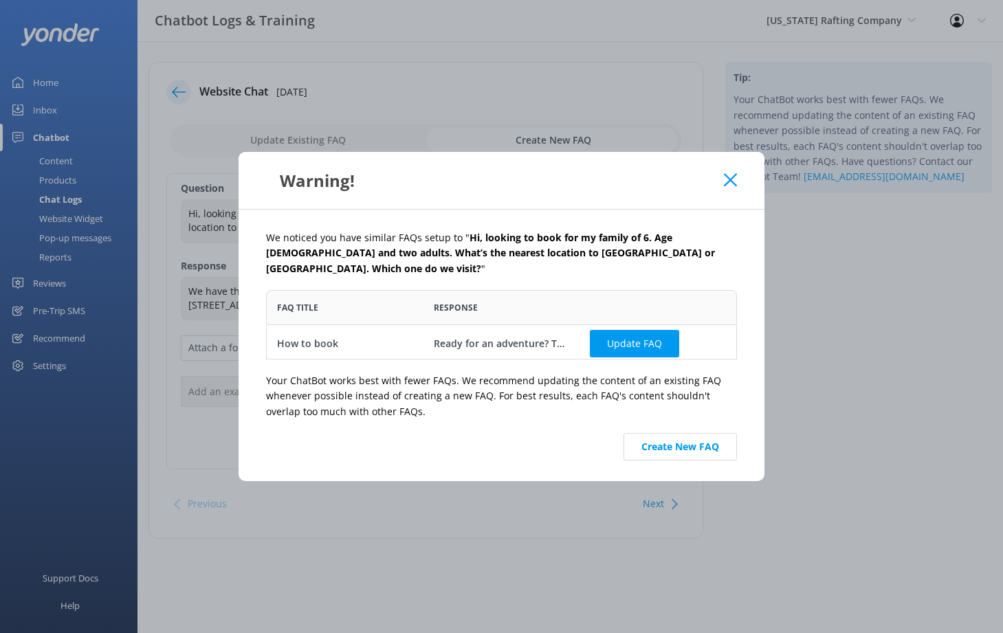
scroll to position [59, 461]
click at [670, 452] on button "Create New FAQ" at bounding box center [680, 447] width 113 height 28
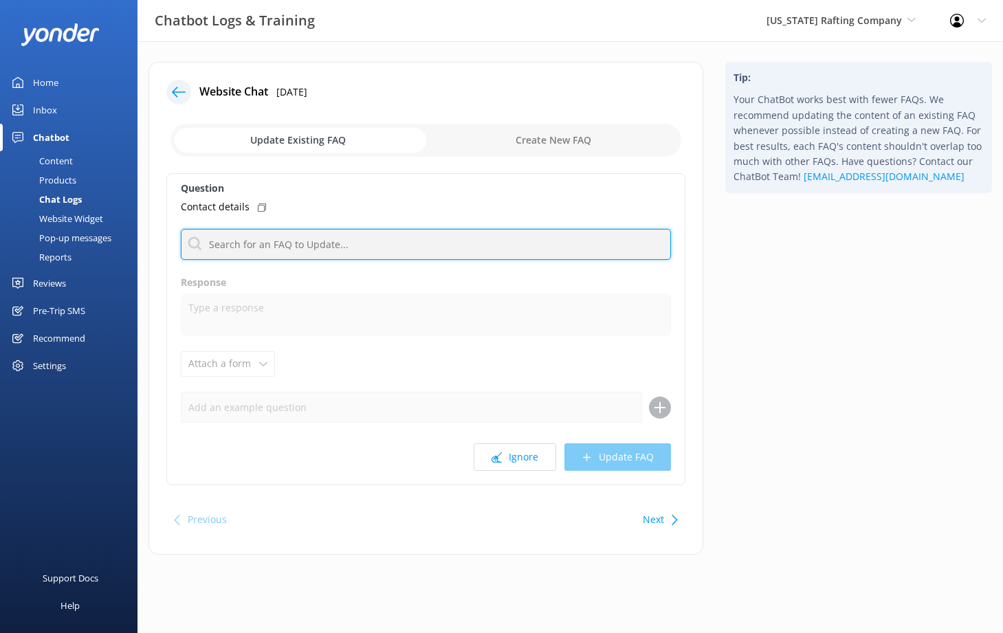
click at [455, 250] on input "text" at bounding box center [426, 244] width 490 height 31
click at [419, 257] on input "text" at bounding box center [426, 244] width 490 height 31
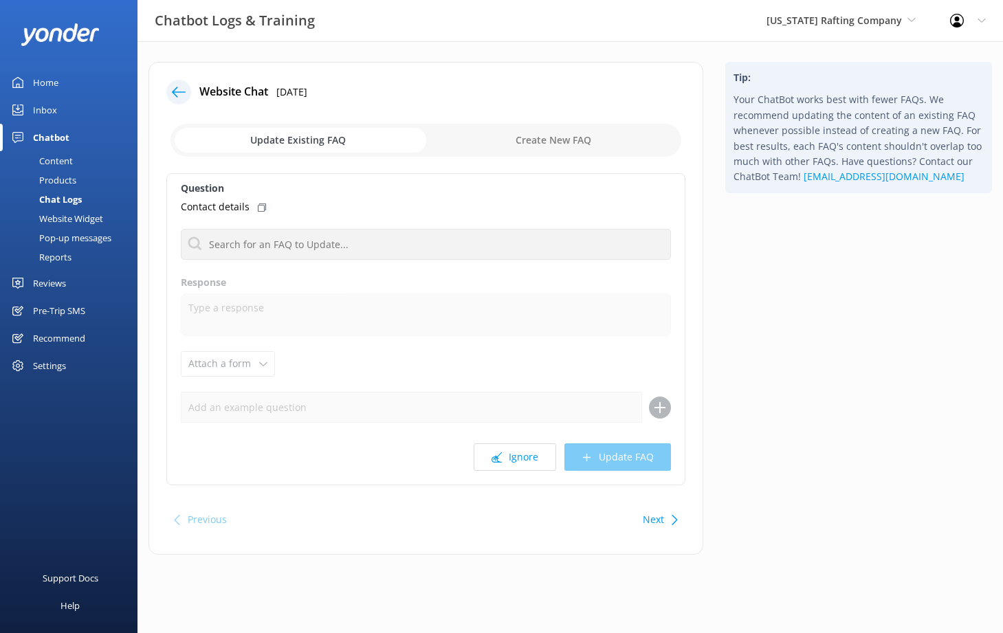
click at [539, 133] on input "checkbox" at bounding box center [426, 140] width 511 height 33
checkbox input "true"
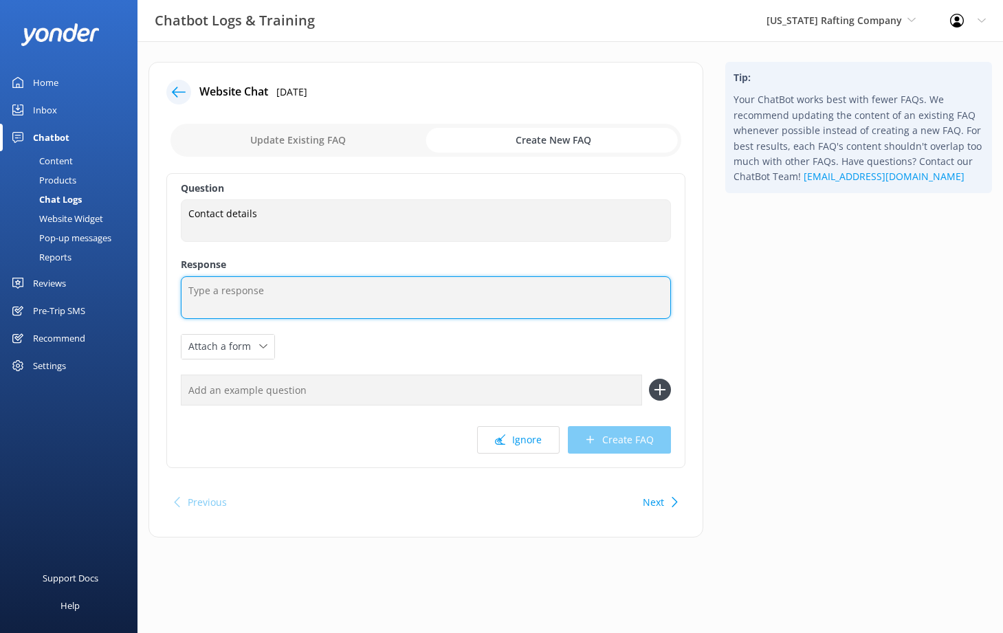
click at [421, 301] on textarea at bounding box center [426, 297] width 490 height 43
type textarea "C"
type textarea "0"
type textarea "[PHONE_NUMBER]"
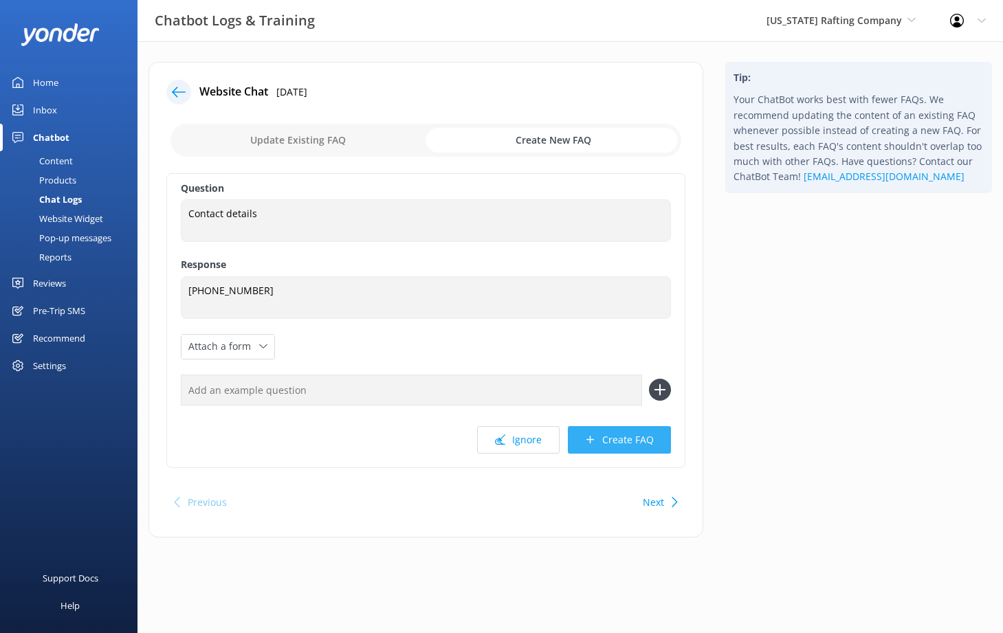
click at [620, 436] on button "Create FAQ" at bounding box center [619, 440] width 103 height 28
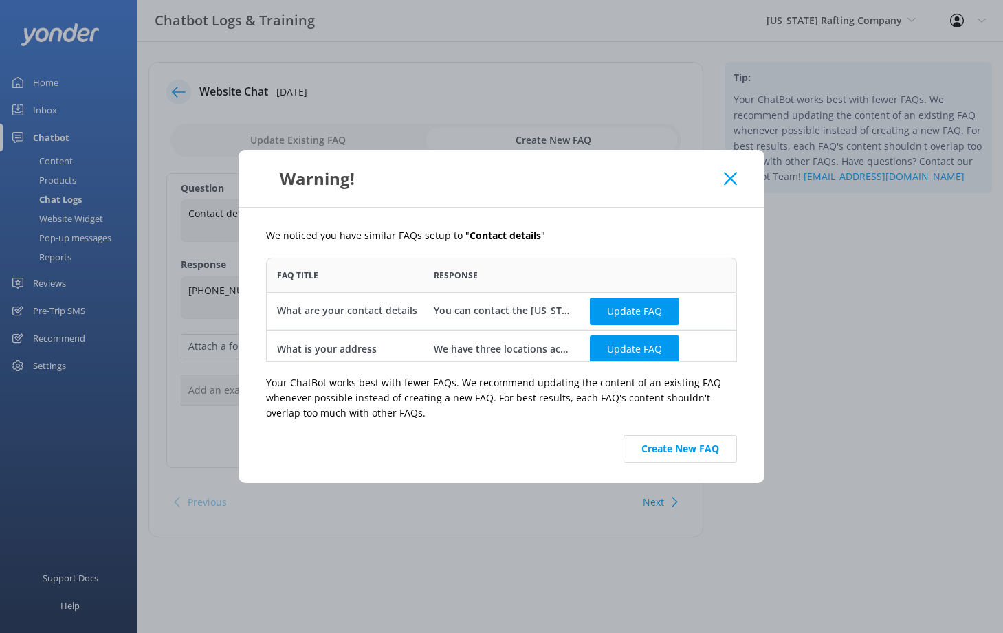
scroll to position [94, 461]
click at [624, 311] on button "Update FAQ" at bounding box center [634, 311] width 89 height 28
checkbox input "false"
type textarea "You can contact the [US_STATE] Rafting Company at [PHONE_NUMBER] or by emailing…"
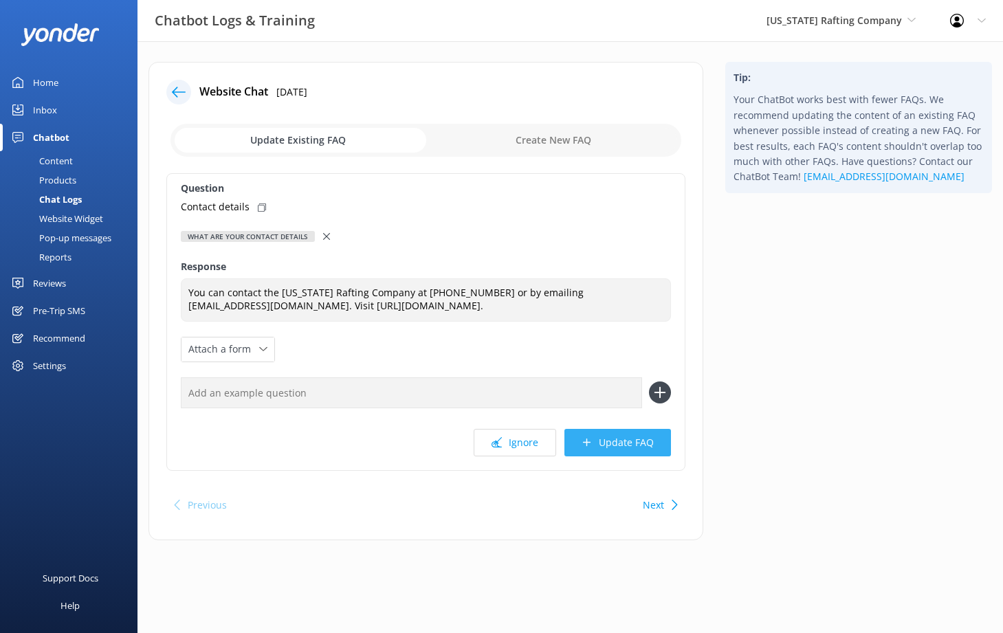
click at [635, 441] on button "Update FAQ" at bounding box center [618, 443] width 107 height 28
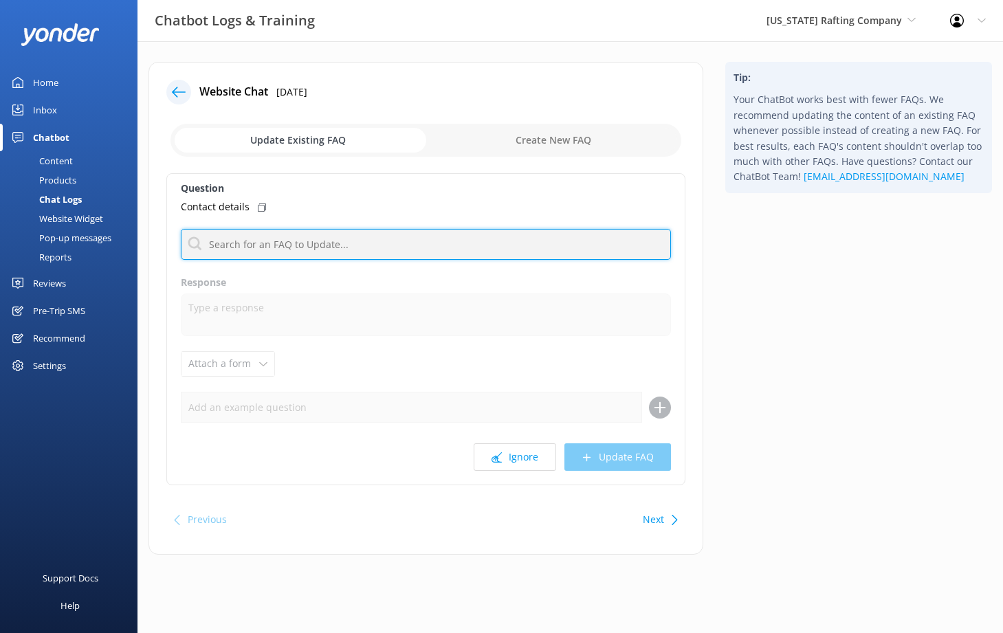
click at [409, 246] on input "text" at bounding box center [426, 244] width 490 height 31
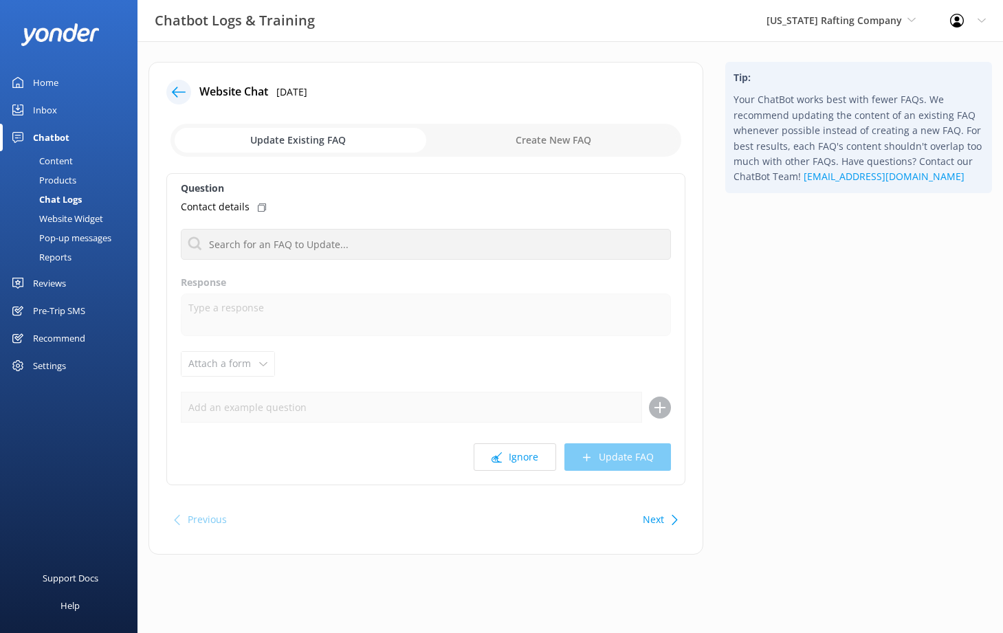
click at [556, 150] on input "checkbox" at bounding box center [426, 140] width 511 height 33
checkbox input "true"
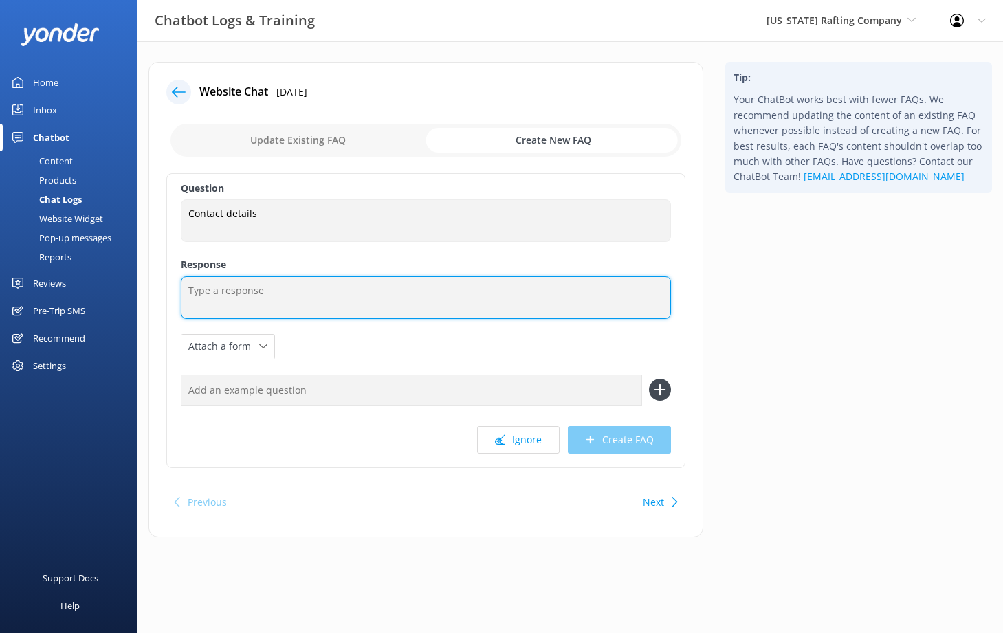
click at [425, 296] on textarea at bounding box center [426, 297] width 490 height 43
type textarea "[PHONE_NUMBER]"
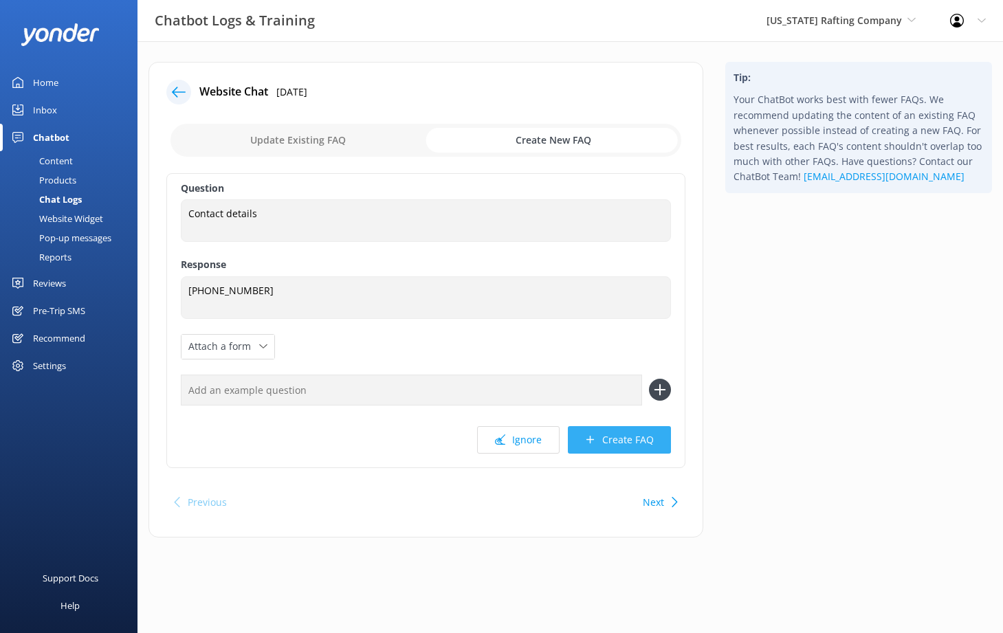
click at [623, 445] on button "Create FAQ" at bounding box center [619, 440] width 103 height 28
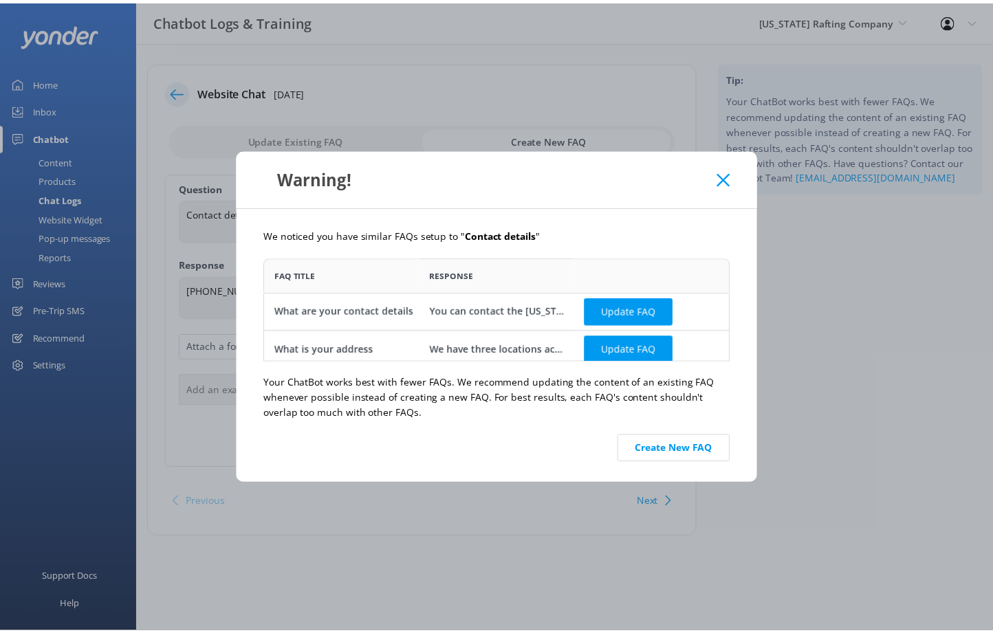
scroll to position [94, 461]
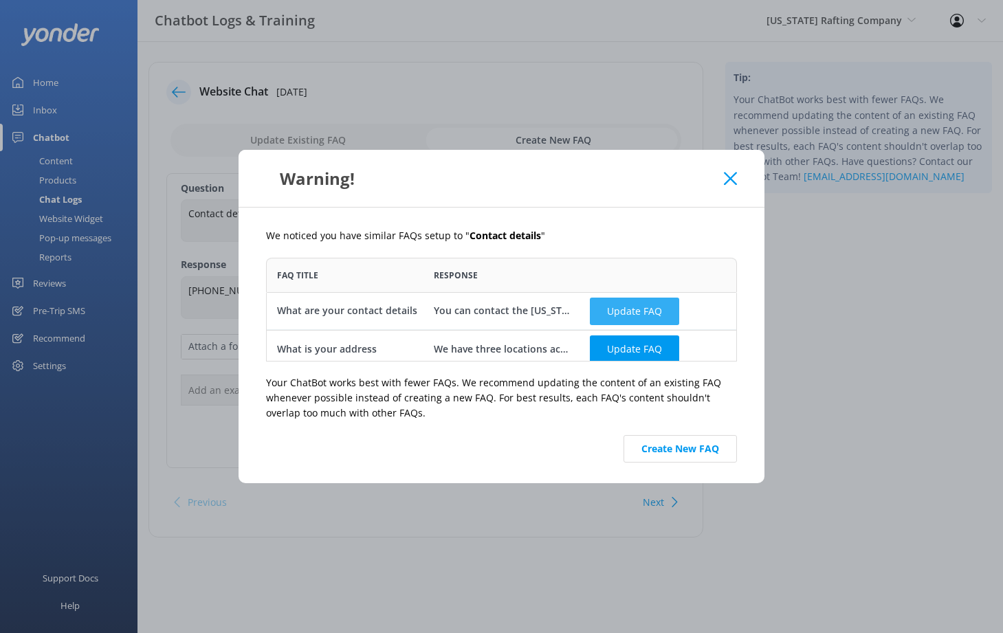
click at [633, 322] on button "Update FAQ" at bounding box center [634, 311] width 89 height 28
checkbox input "false"
type textarea "You can contact the [US_STATE] Rafting Company at [PHONE_NUMBER] or by emailing…"
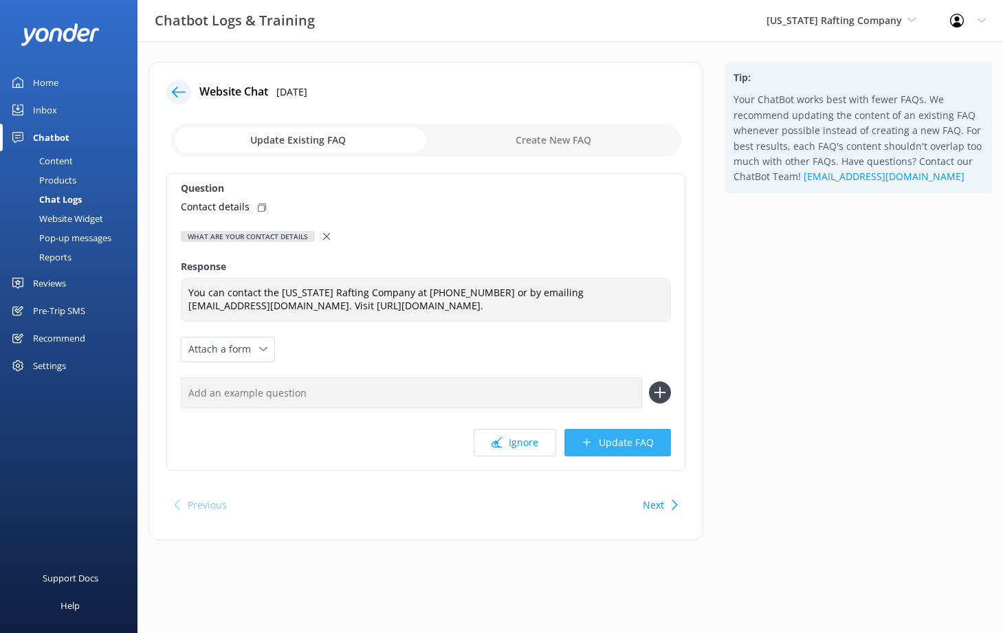
click at [639, 437] on button "Update FAQ" at bounding box center [618, 443] width 107 height 28
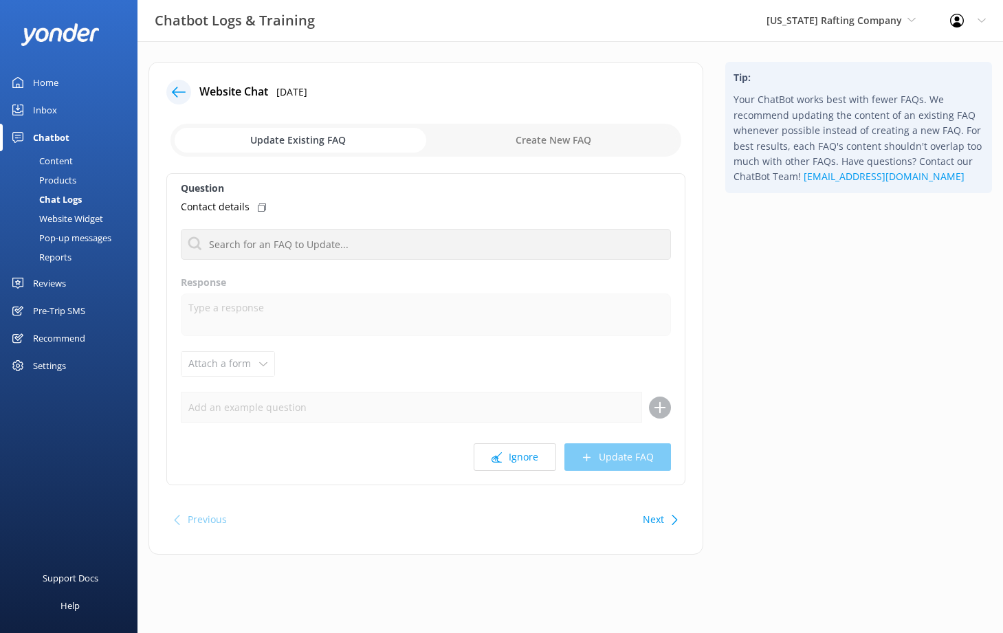
click at [180, 87] on icon at bounding box center [179, 92] width 14 height 14
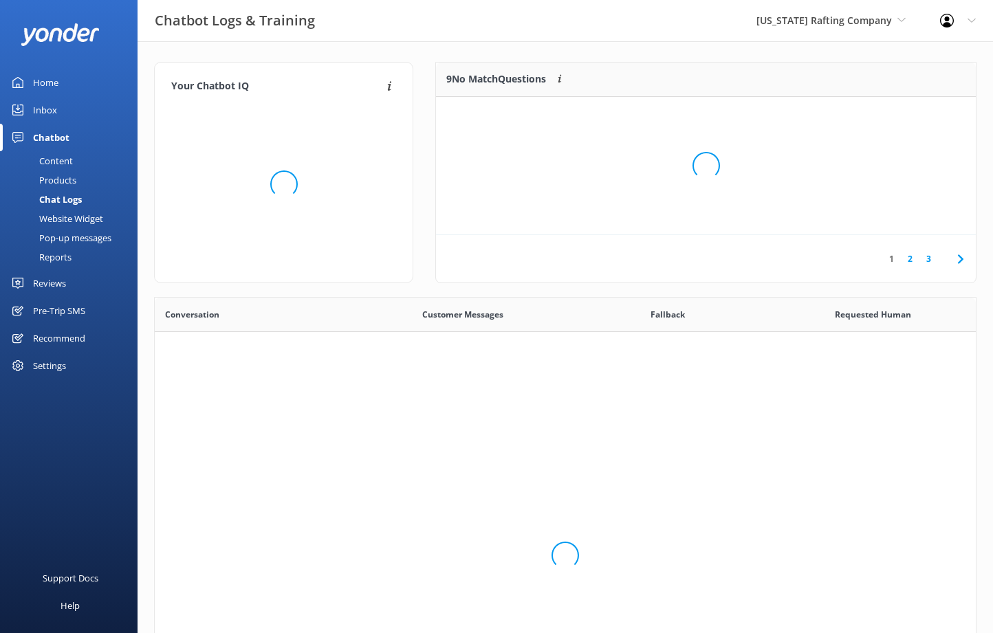
scroll to position [472, 811]
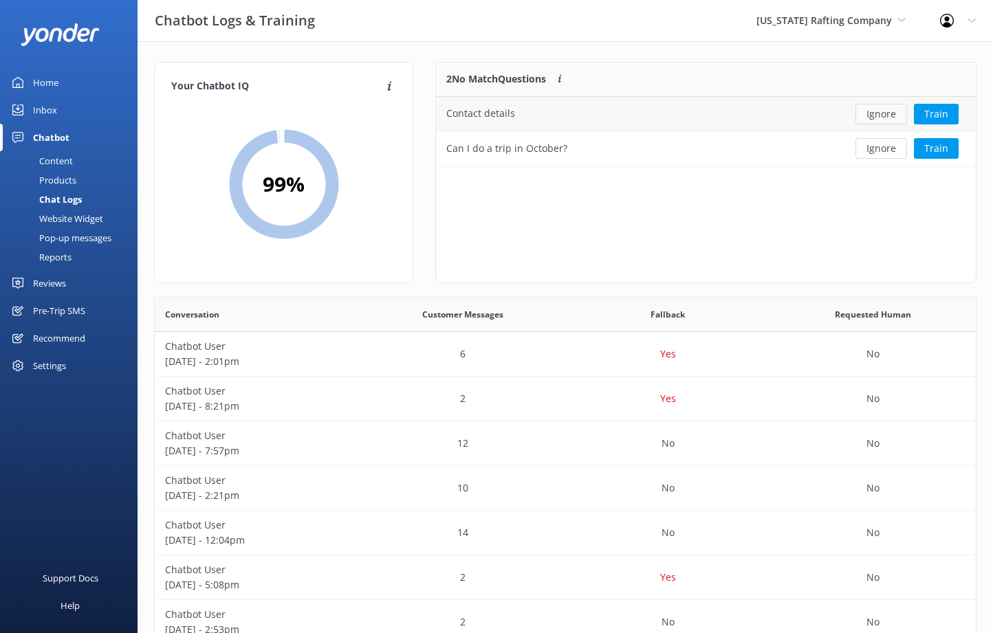
click at [881, 116] on button "Ignore" at bounding box center [881, 114] width 52 height 21
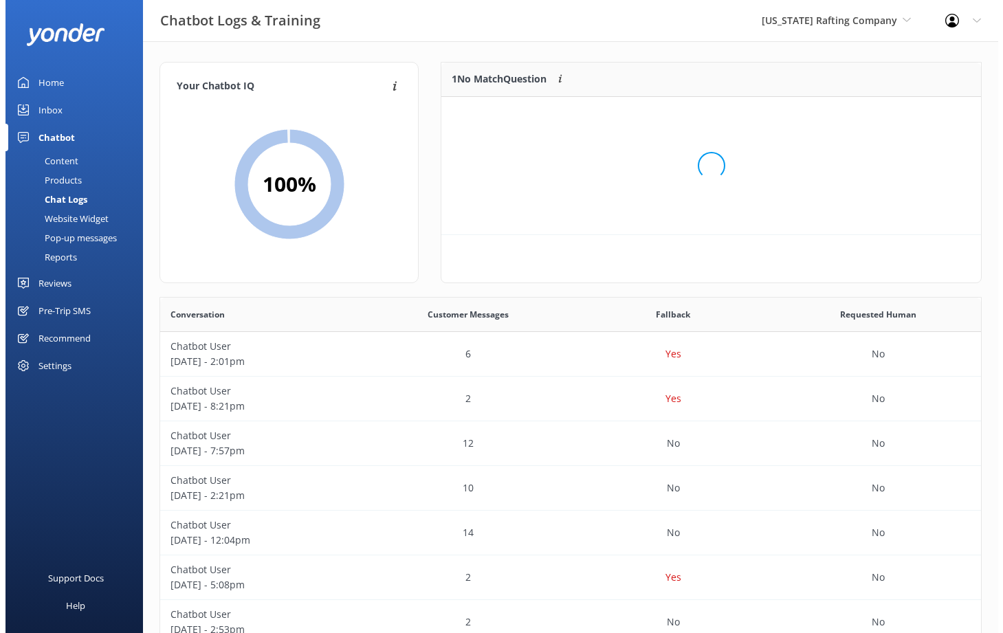
scroll to position [59, 529]
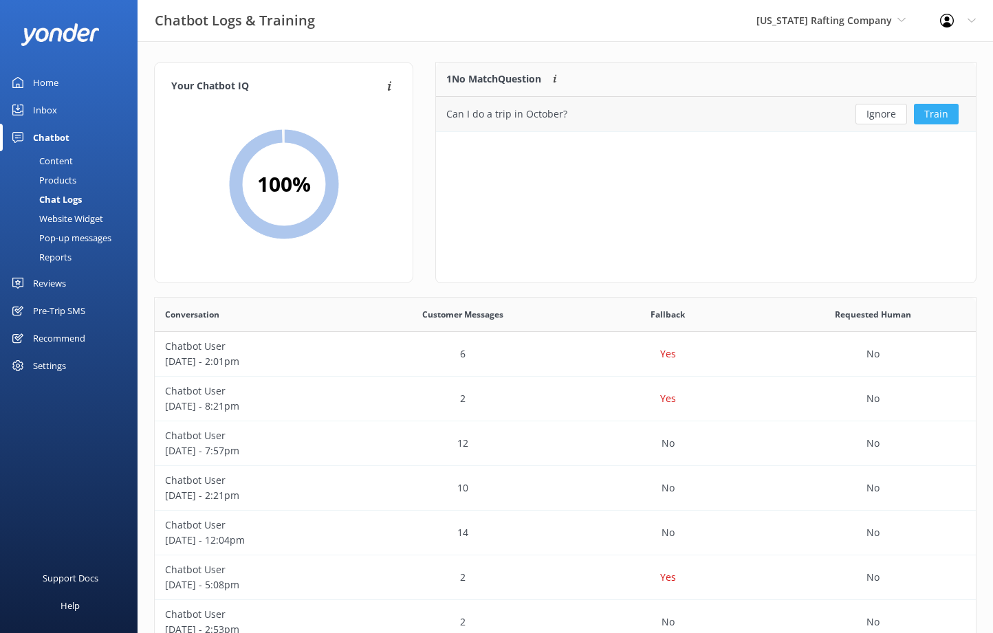
click at [952, 115] on button "Train" at bounding box center [936, 114] width 45 height 21
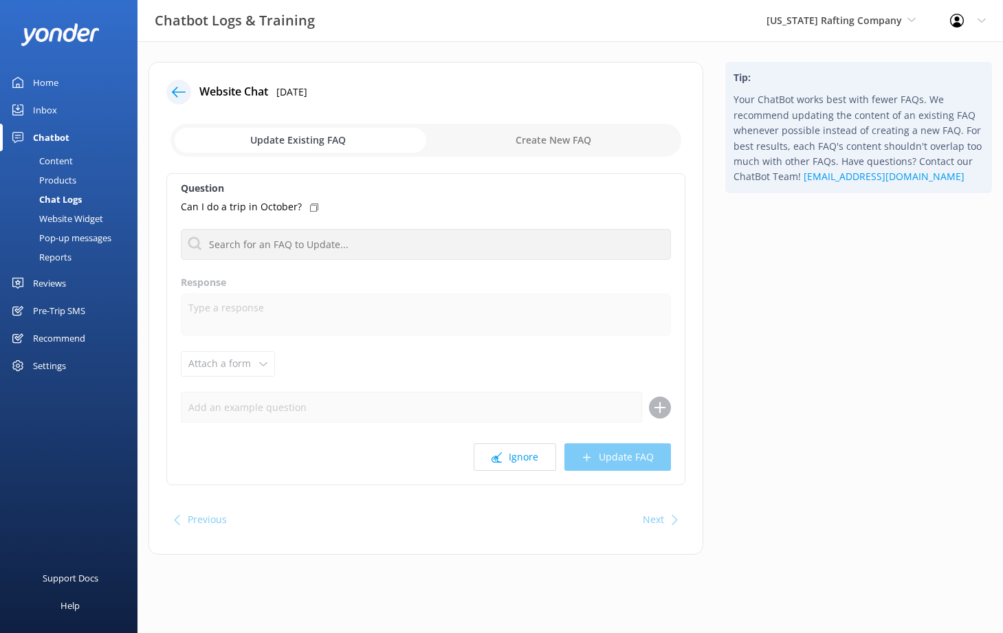
click at [598, 131] on input "checkbox" at bounding box center [426, 140] width 511 height 33
checkbox input "true"
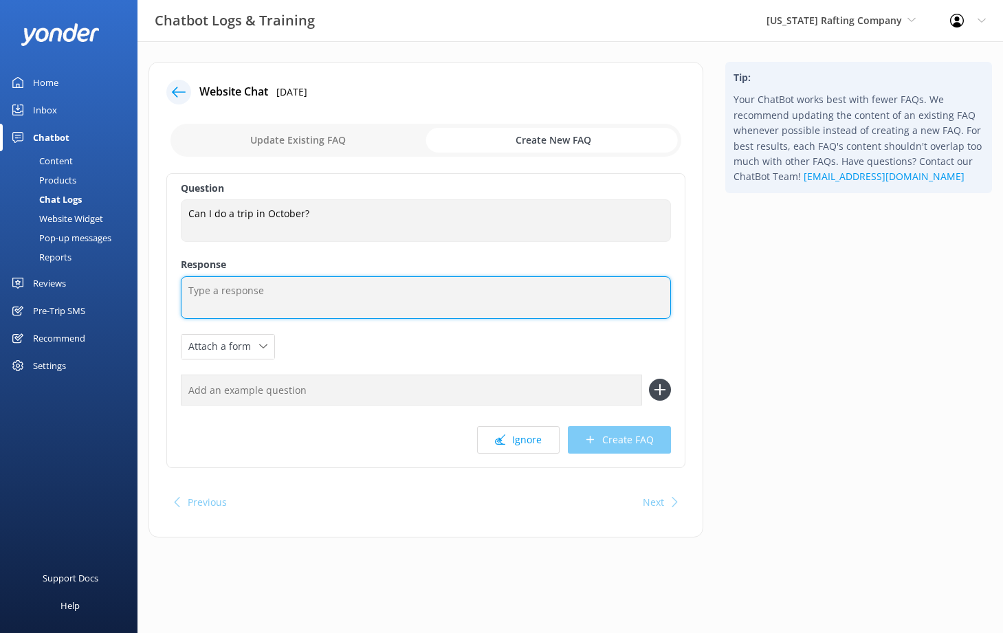
click at [489, 298] on textarea at bounding box center [426, 297] width 490 height 43
type textarea "Our rafting season has unfortunately concluded in October"
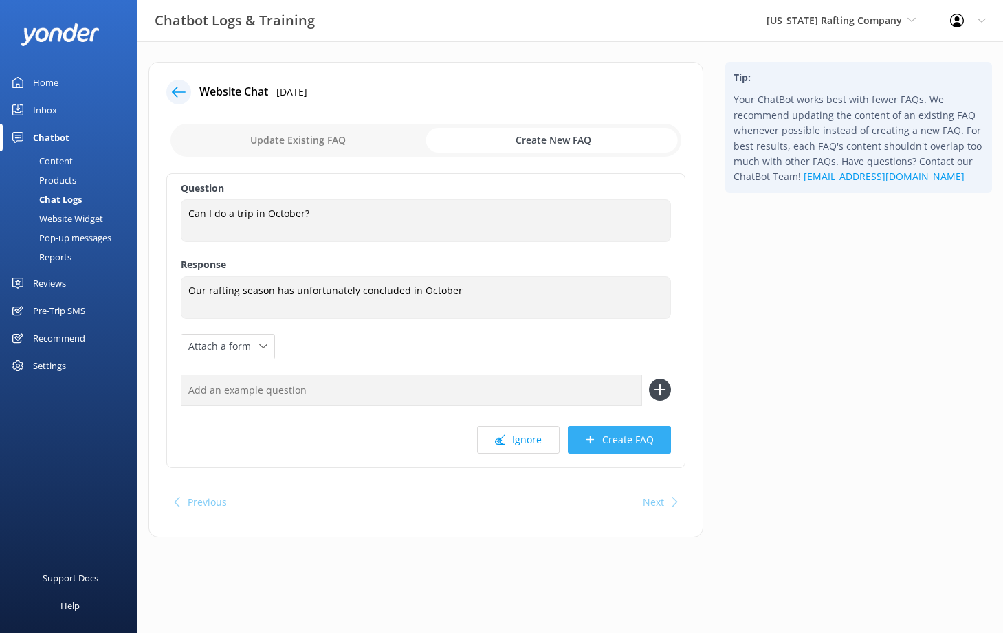
click at [635, 440] on button "Create FAQ" at bounding box center [619, 440] width 103 height 28
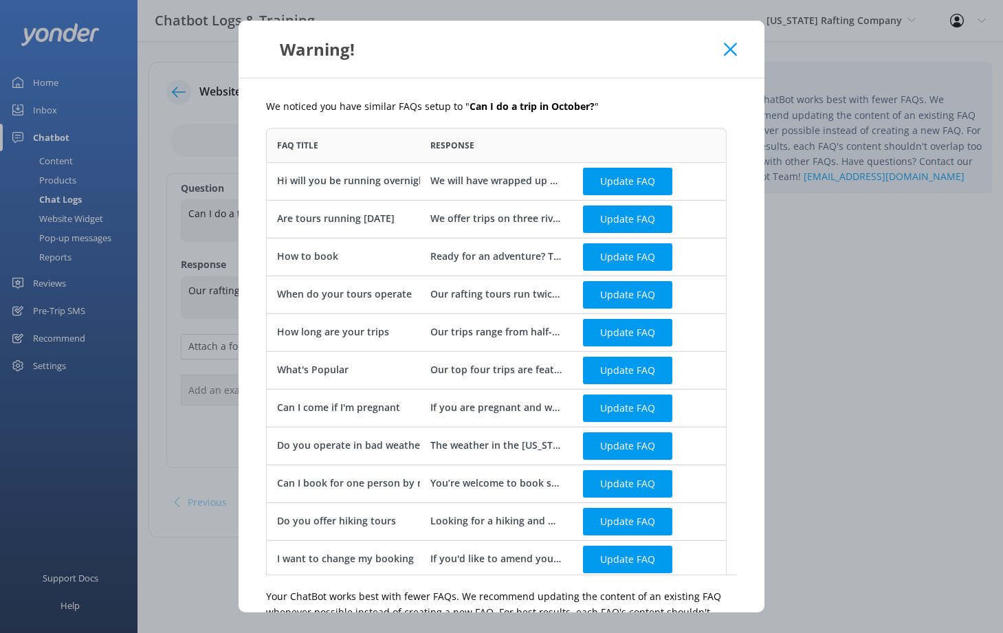
scroll to position [11, 11]
